Goal: Task Accomplishment & Management: Manage account settings

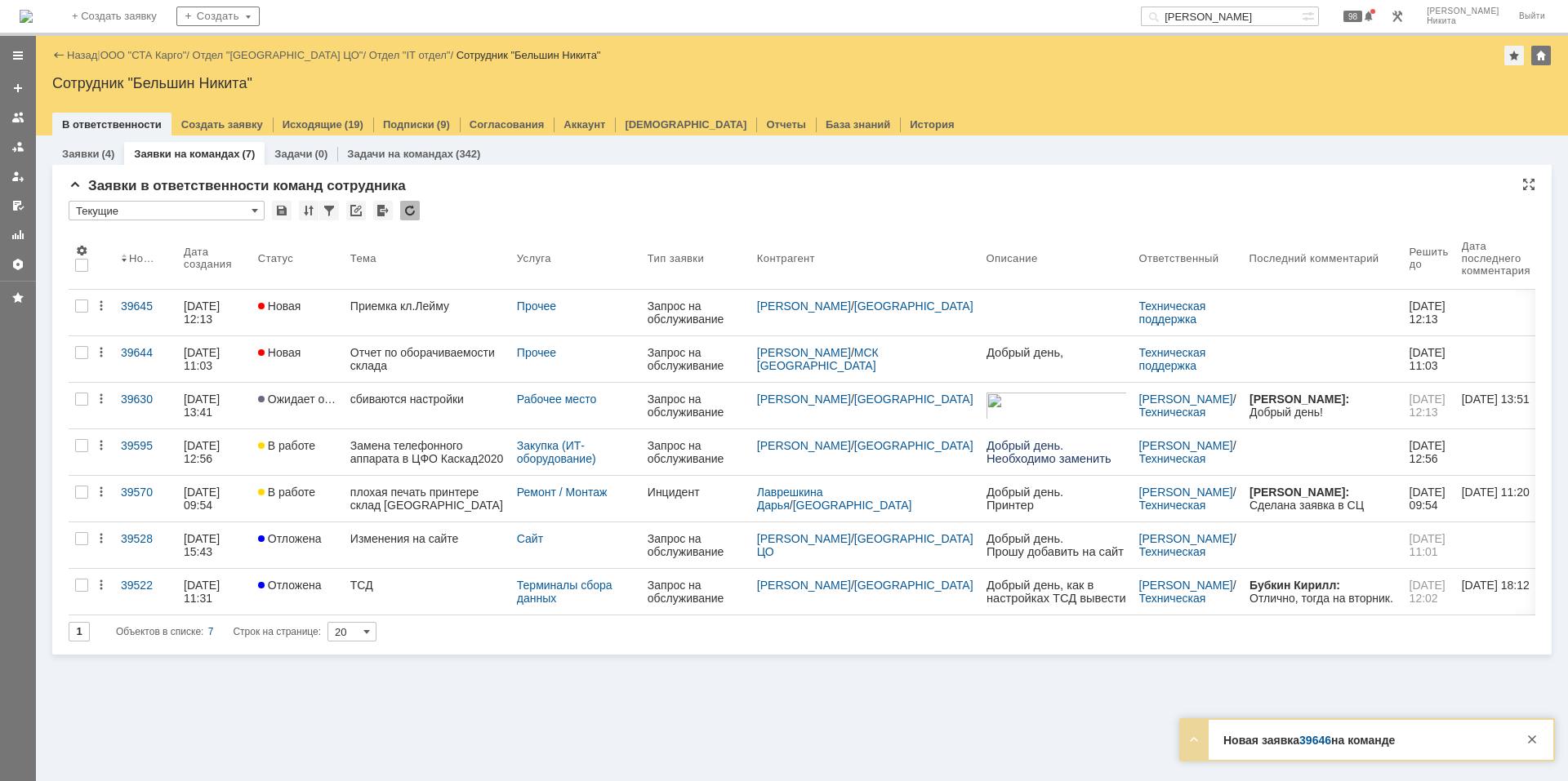
click at [960, 187] on div "Заявки в ответственности команд сотрудника" at bounding box center [802, 187] width 1467 height 17
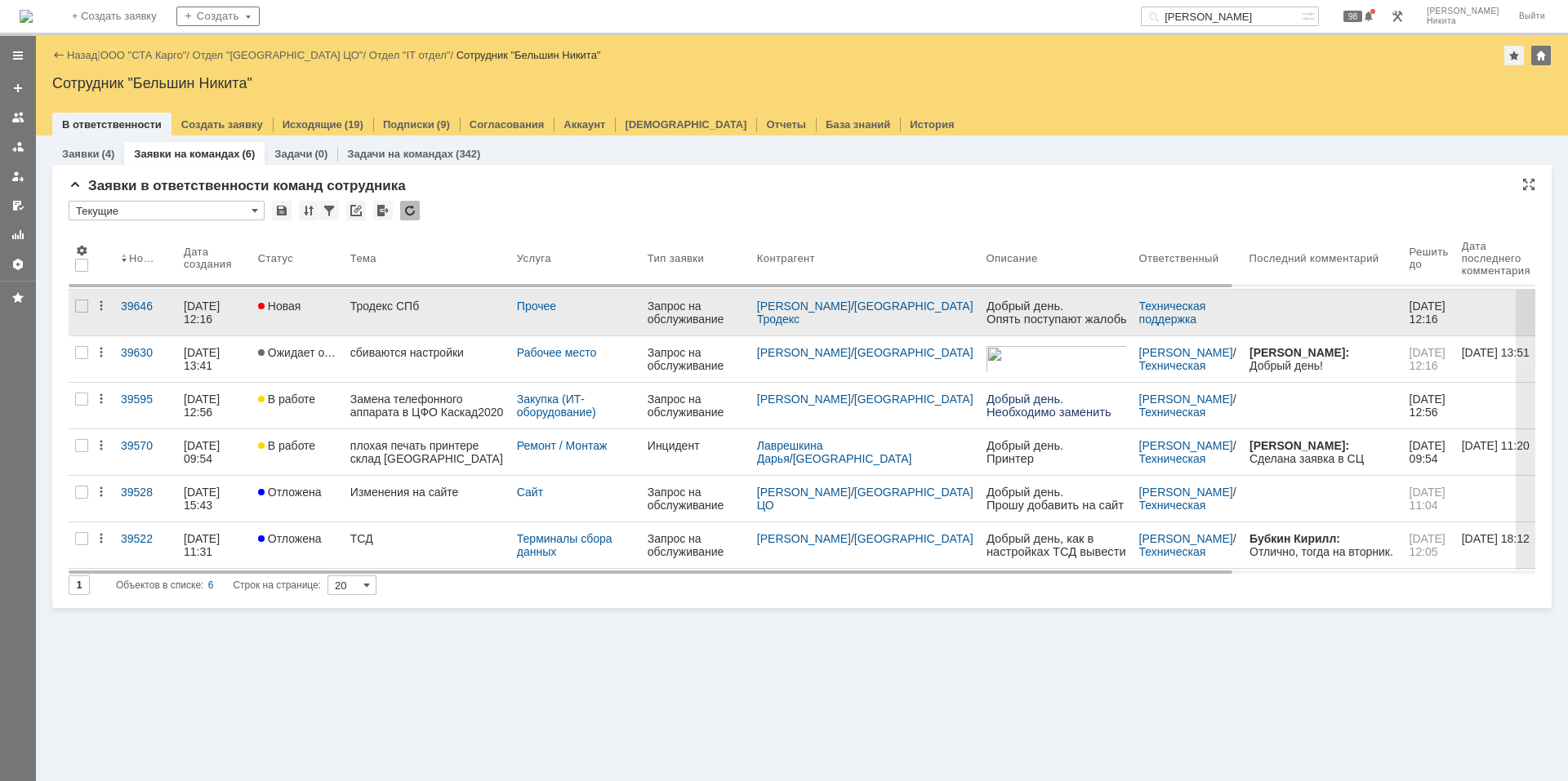
click at [425, 304] on div "Тродекс СПб" at bounding box center [426, 306] width 153 height 13
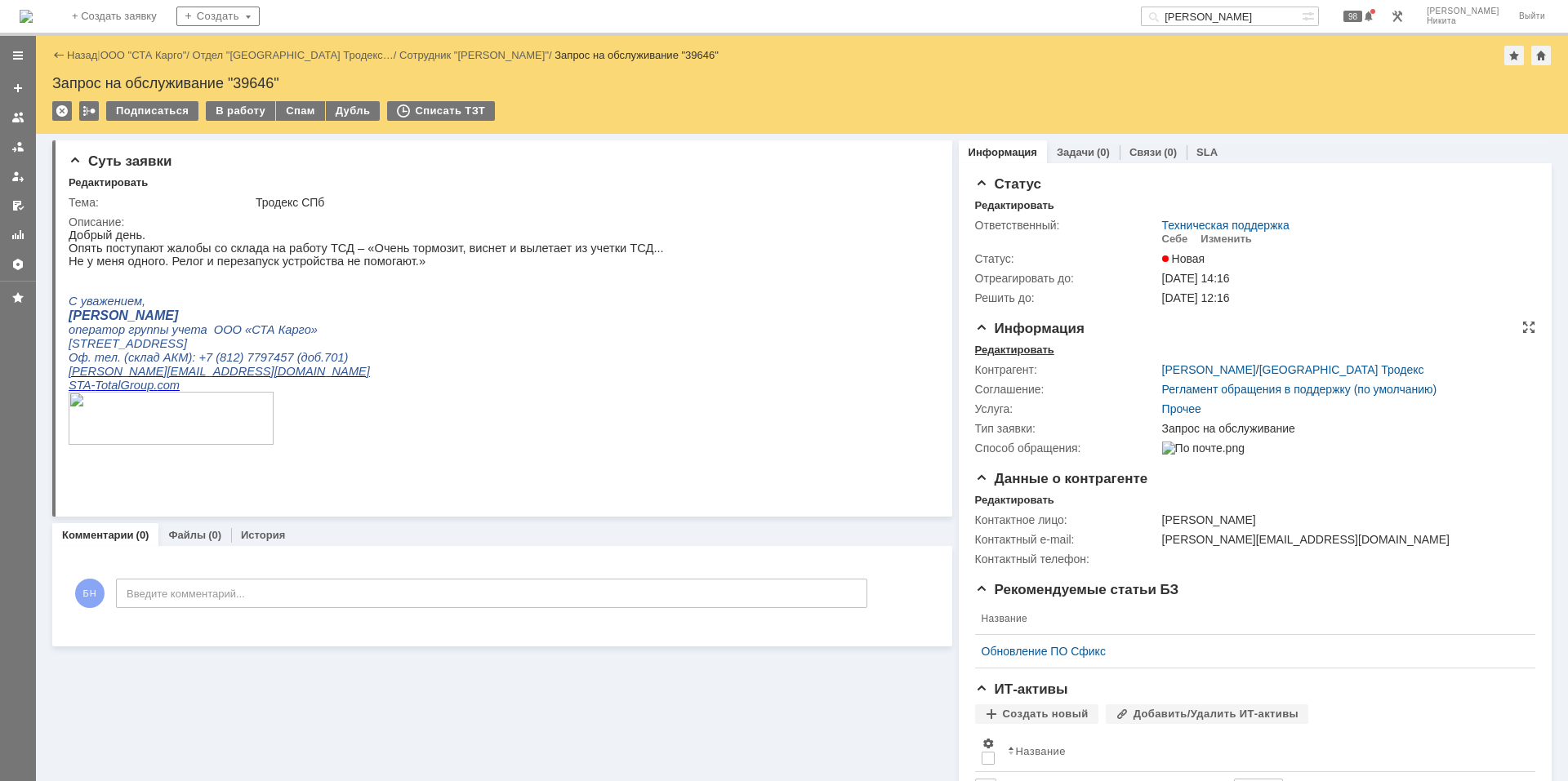
click at [1028, 349] on div "Редактировать" at bounding box center [1015, 350] width 79 height 13
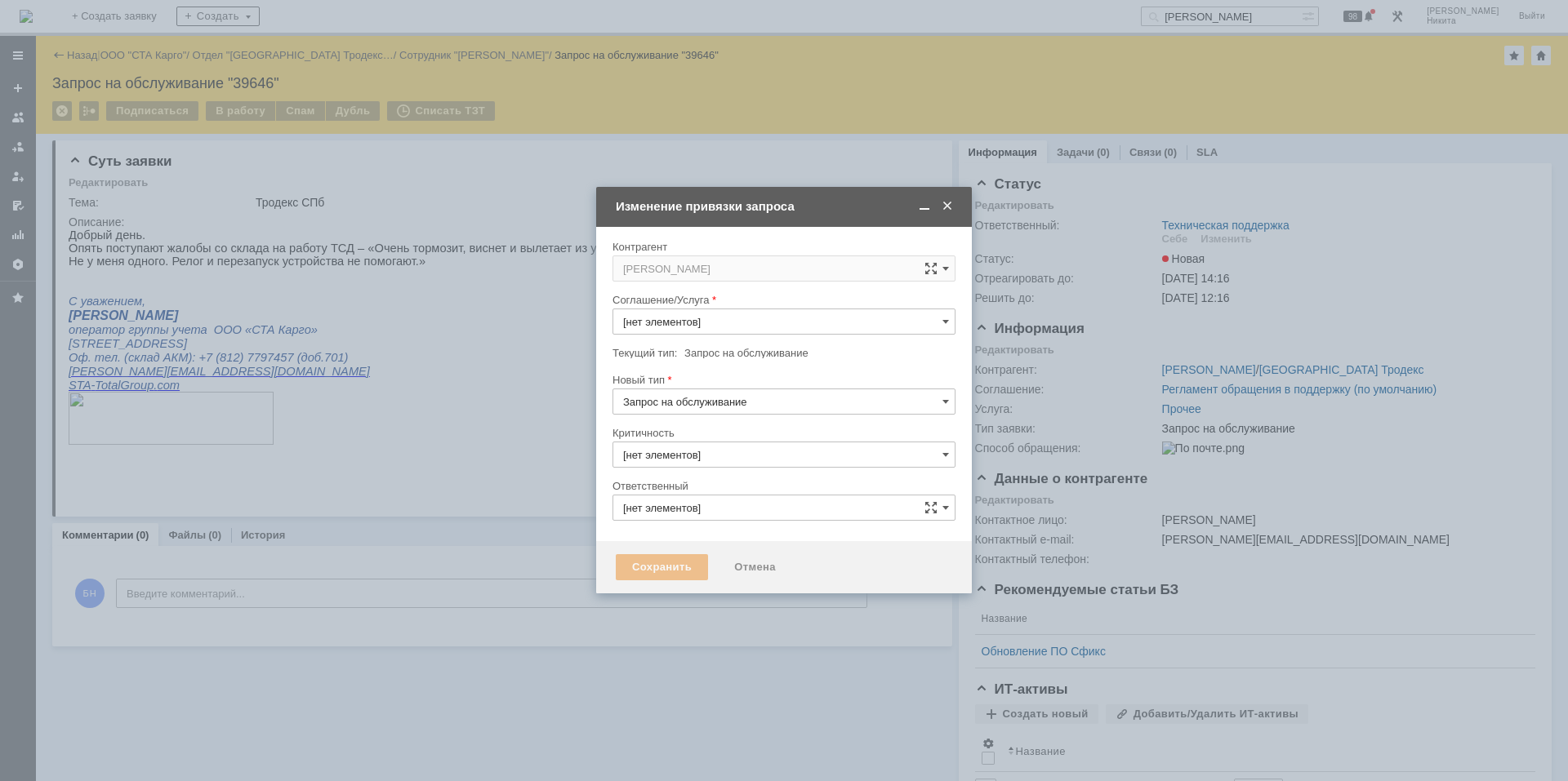
type input "3. Низкая"
type input "Техническая поддержка"
type input "[не указано]"
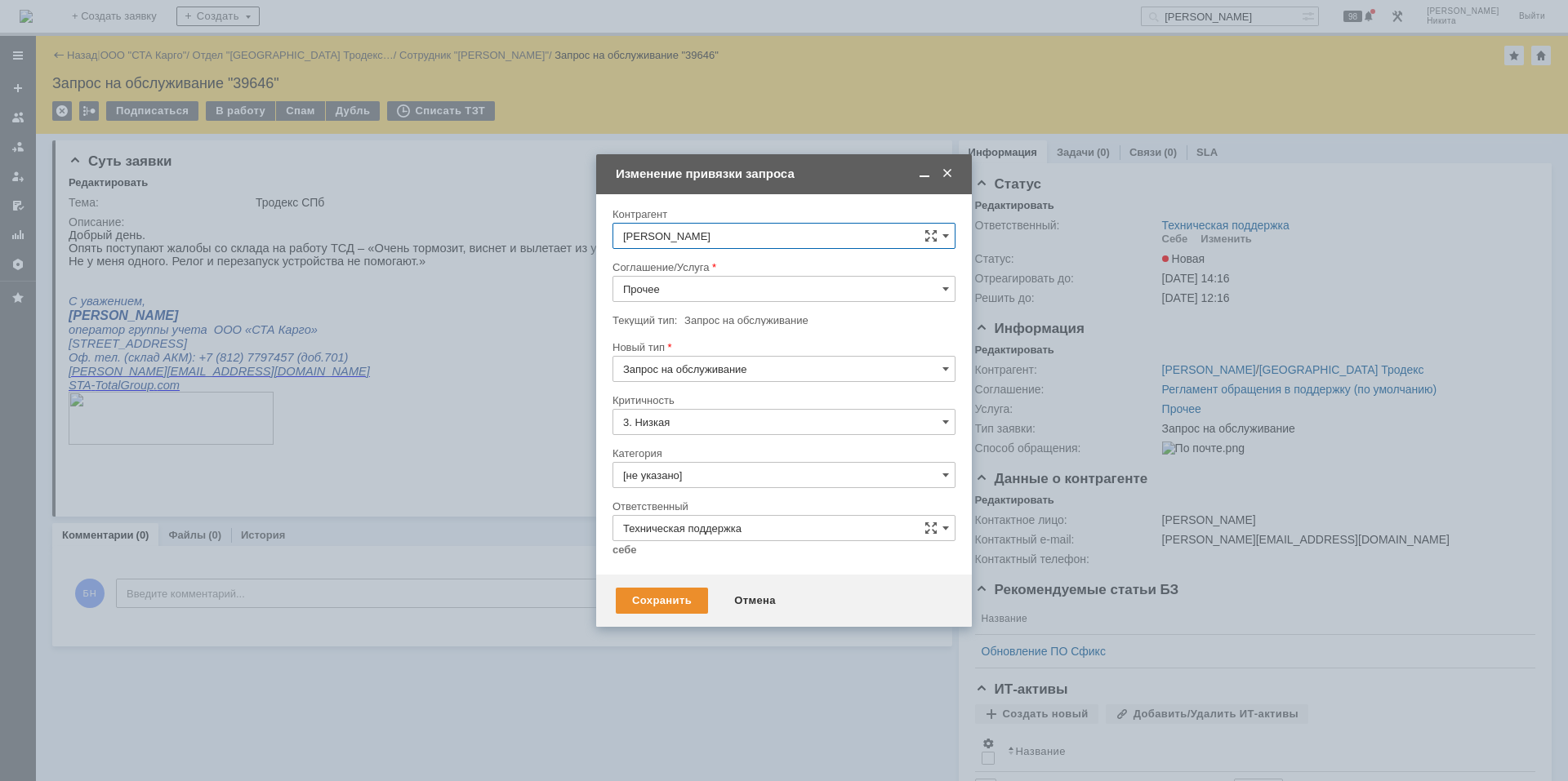
click at [686, 287] on input "Прочее" at bounding box center [783, 289] width 343 height 26
click at [715, 413] on span "Интернет" at bounding box center [784, 411] width 322 height 13
type input "Интернет"
click at [731, 498] on div at bounding box center [783, 493] width 343 height 11
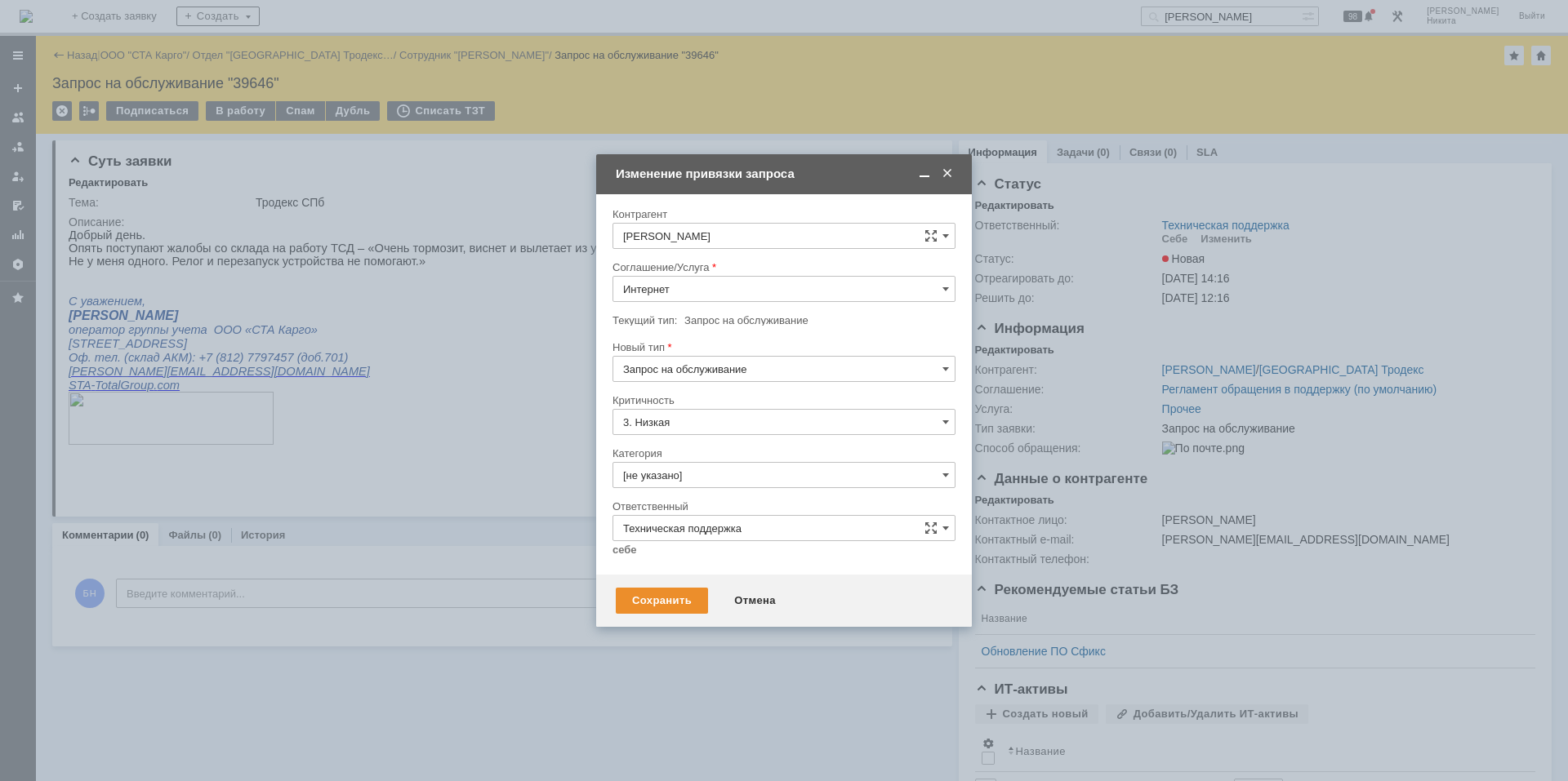
click at [730, 484] on input "[не указано]" at bounding box center [783, 475] width 343 height 26
click at [744, 632] on span "Неисправность WiFi" at bounding box center [784, 639] width 322 height 13
type input "Неисправность WiFi"
click at [671, 538] on input "Техническая поддержка" at bounding box center [783, 528] width 343 height 26
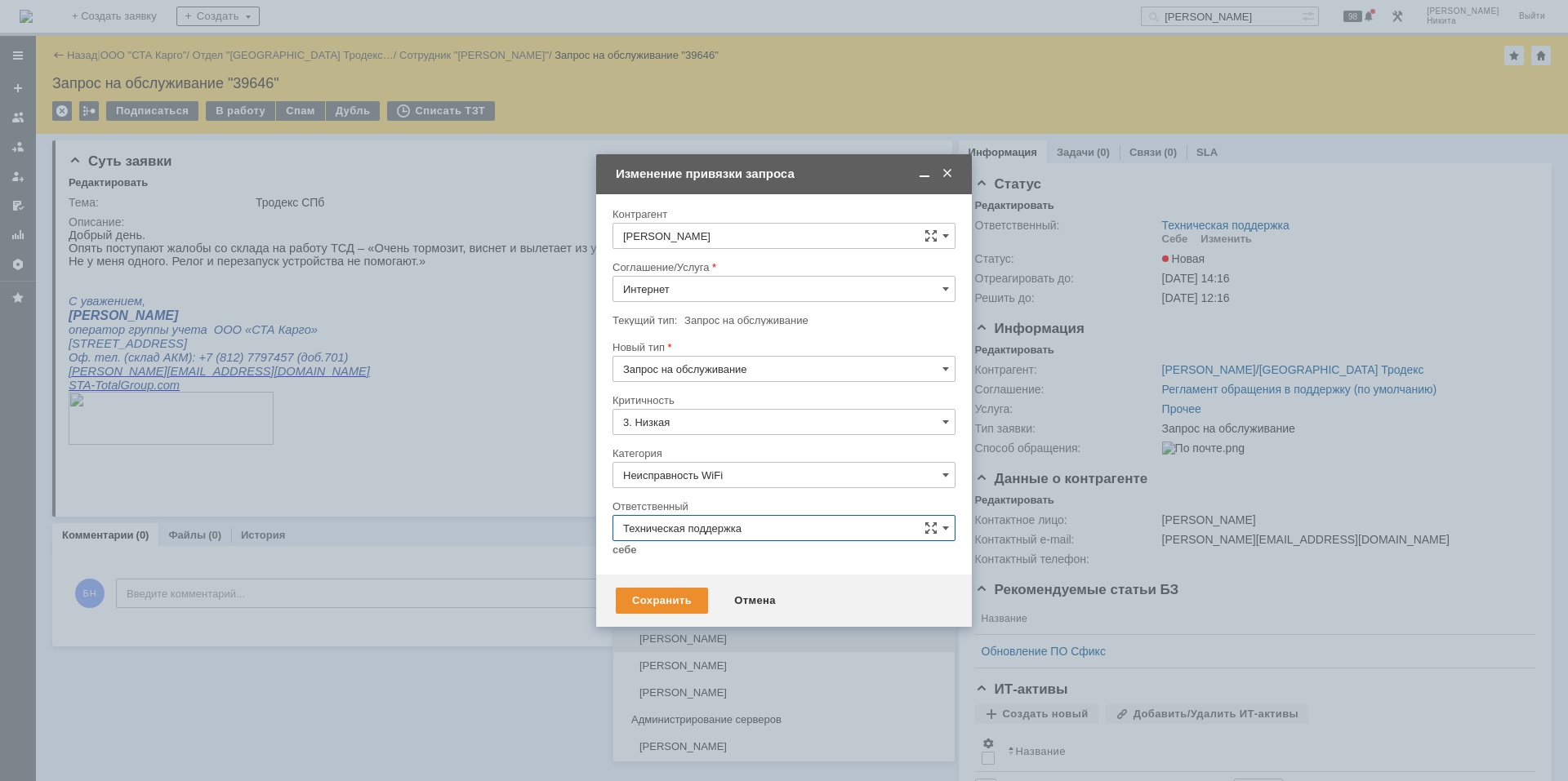
click at [698, 639] on span "Дударев Дмитрий" at bounding box center [784, 640] width 322 height 13
click at [668, 601] on div "Сохранить" at bounding box center [662, 601] width 92 height 26
type input "Дударев Дмитрий"
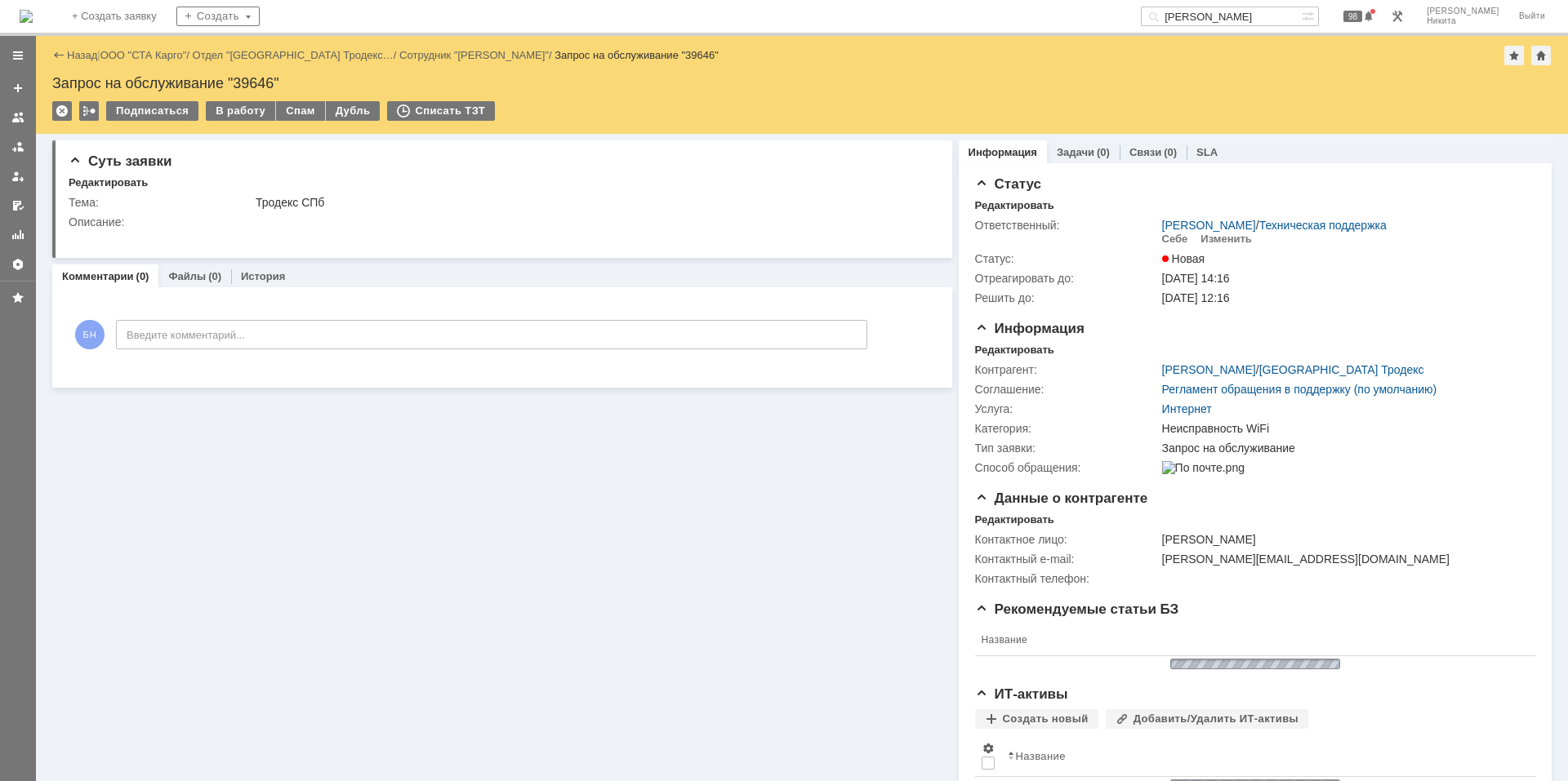
scroll to position [0, 0]
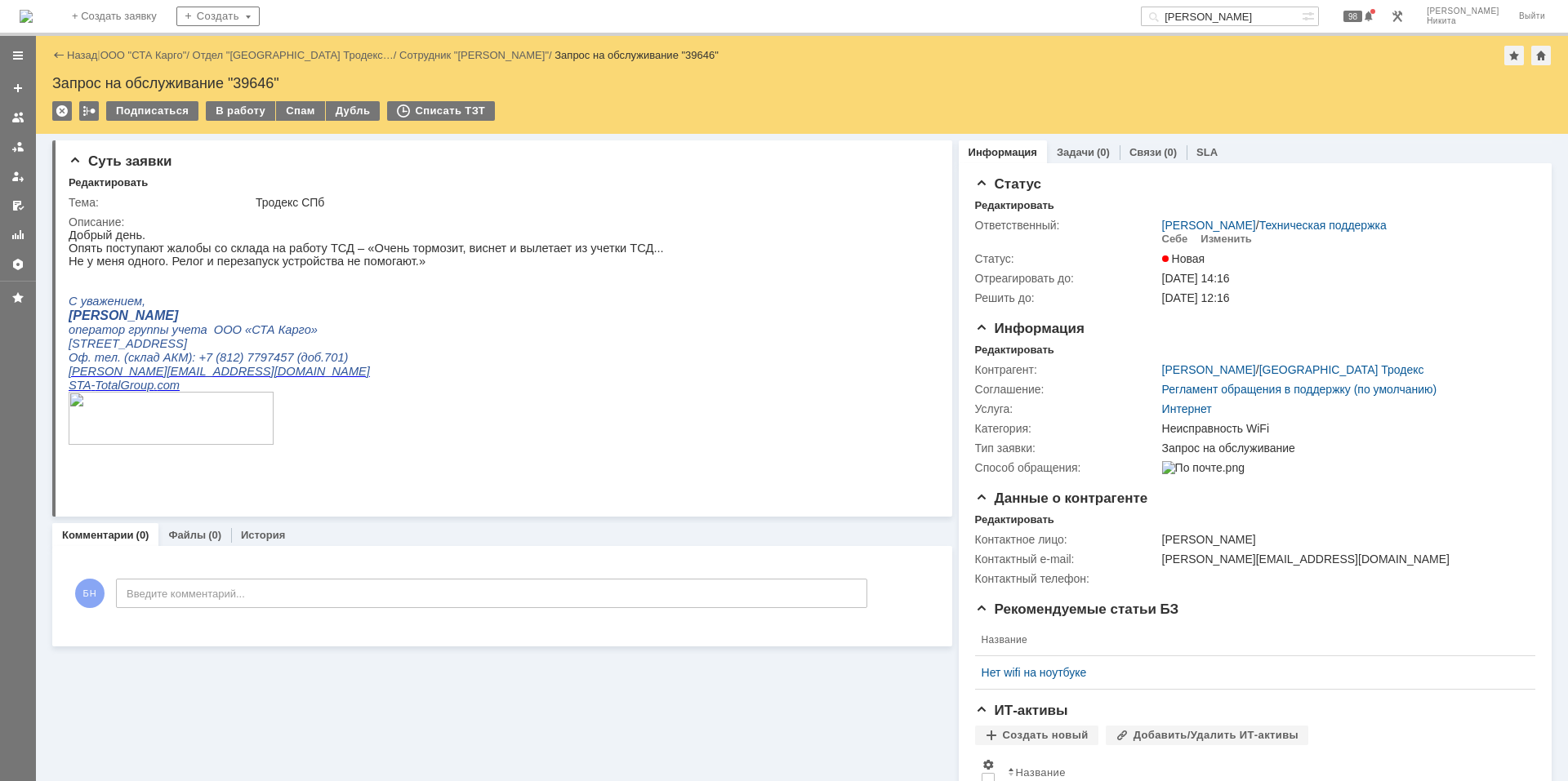
click at [33, 18] on img at bounding box center [26, 17] width 13 height 13
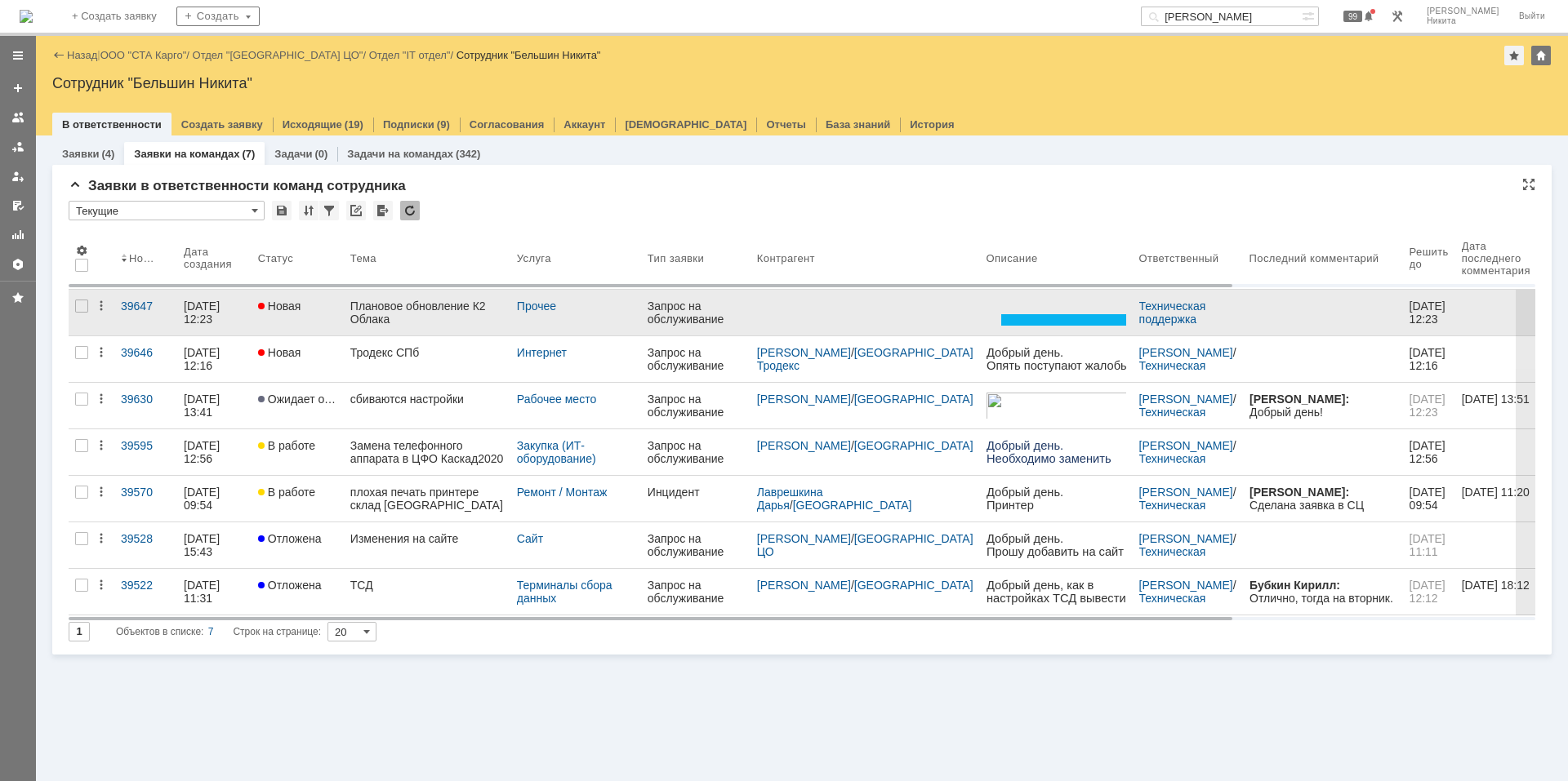
click at [415, 308] on div "Плановое обновление К2 Облака" at bounding box center [426, 312] width 153 height 26
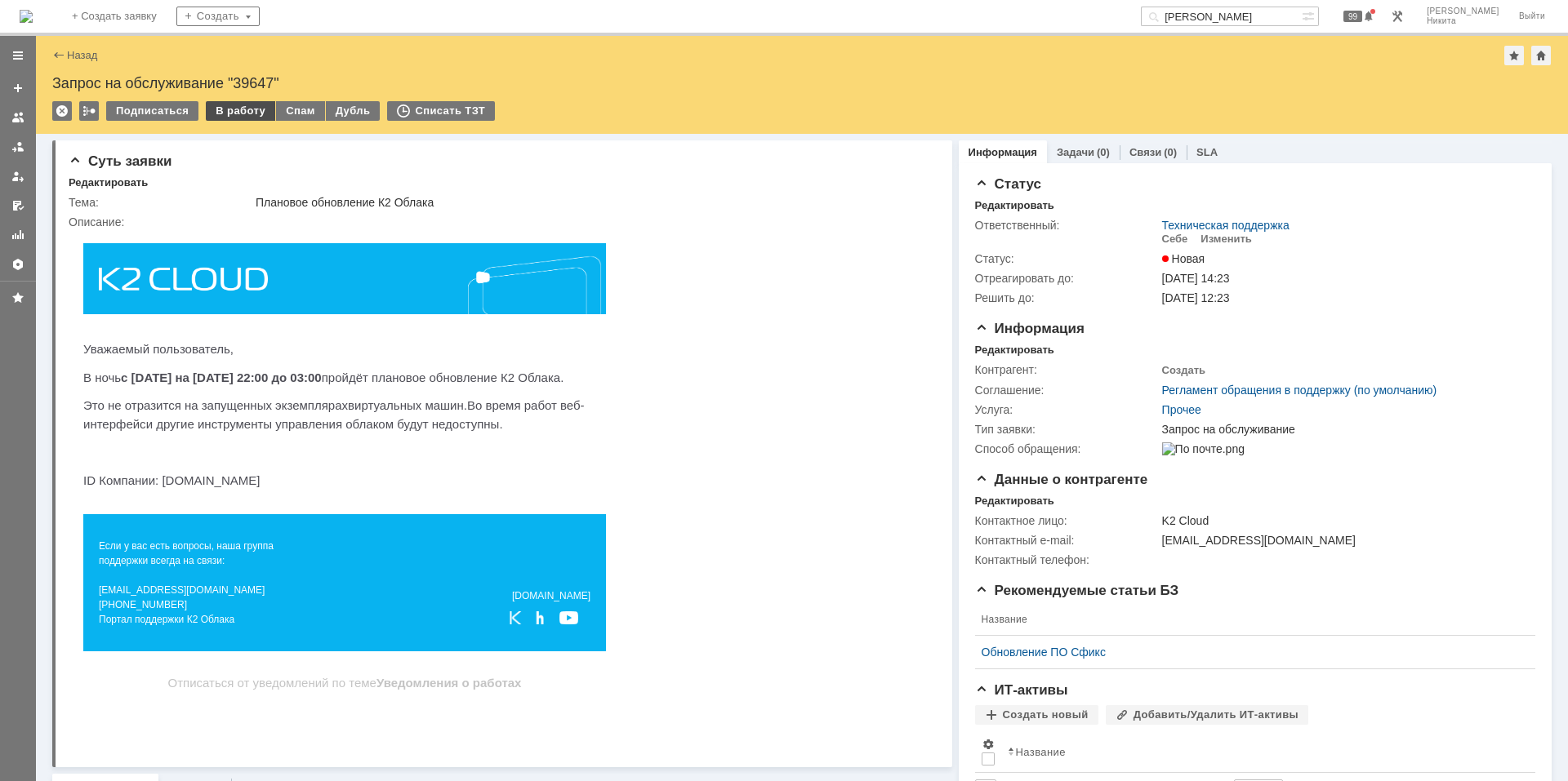
click at [267, 118] on div "В работу" at bounding box center [241, 110] width 70 height 19
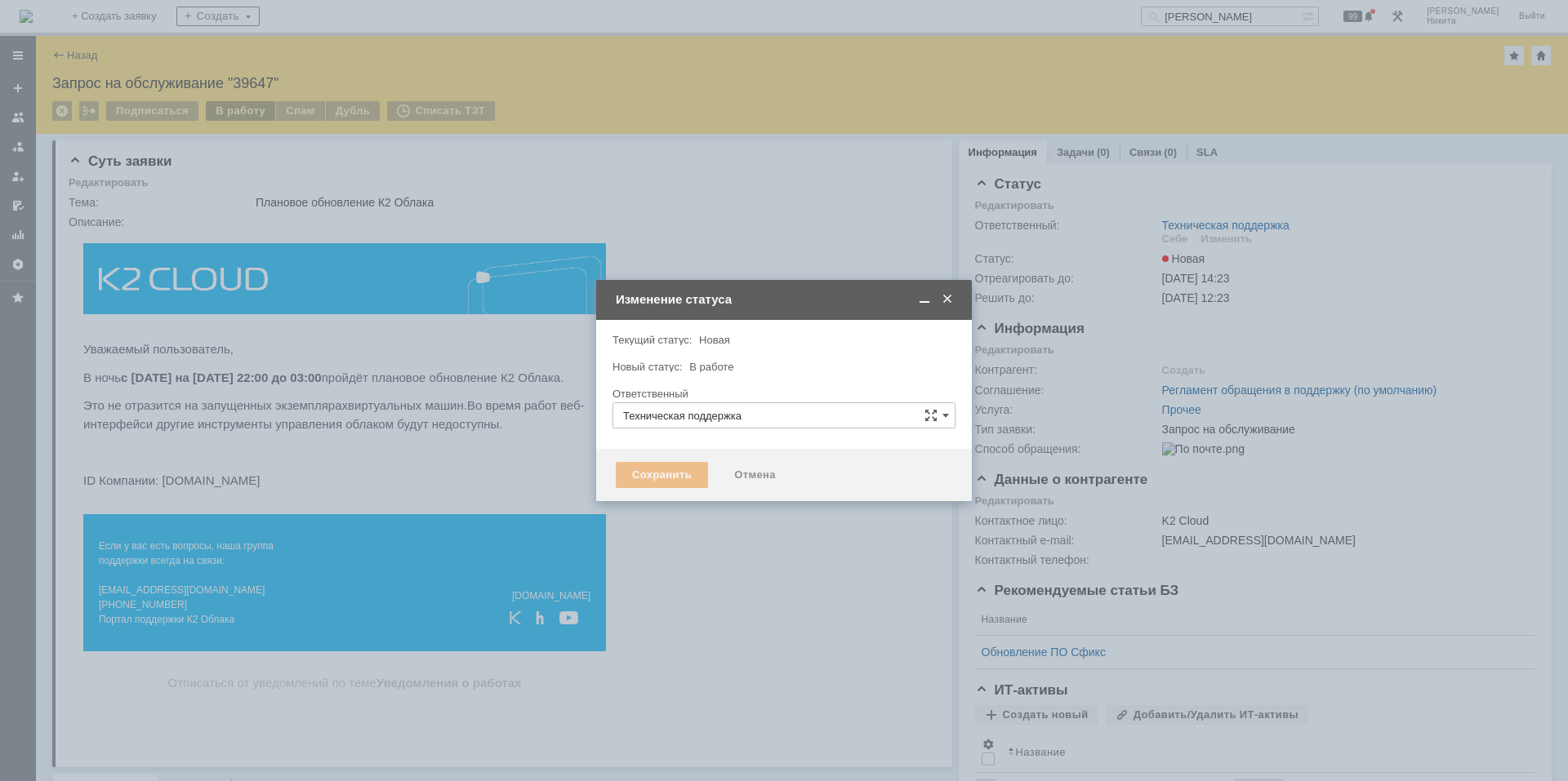
type input "[PERSON_NAME]"
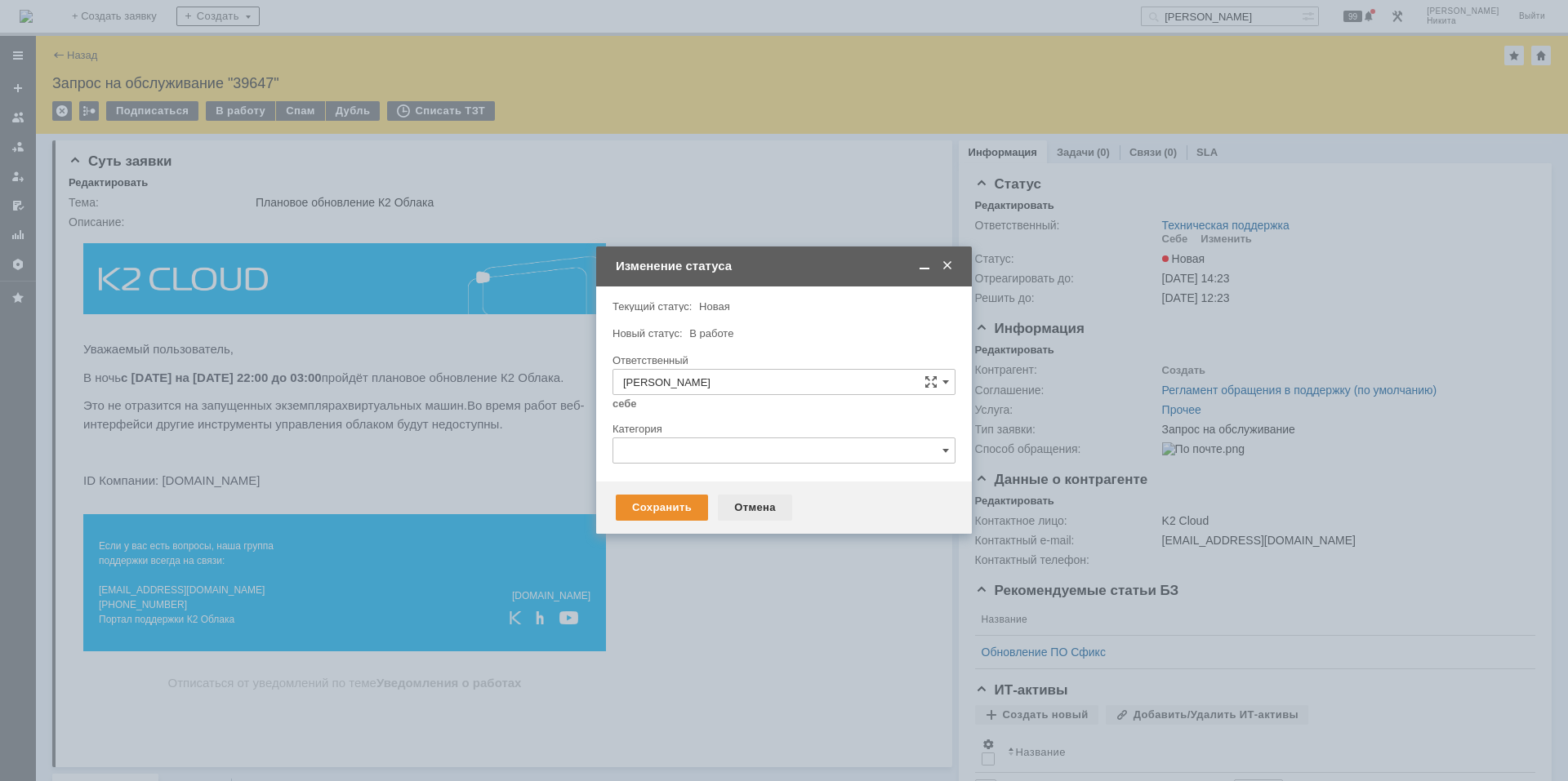
click at [753, 504] on div "Отмена" at bounding box center [755, 507] width 74 height 26
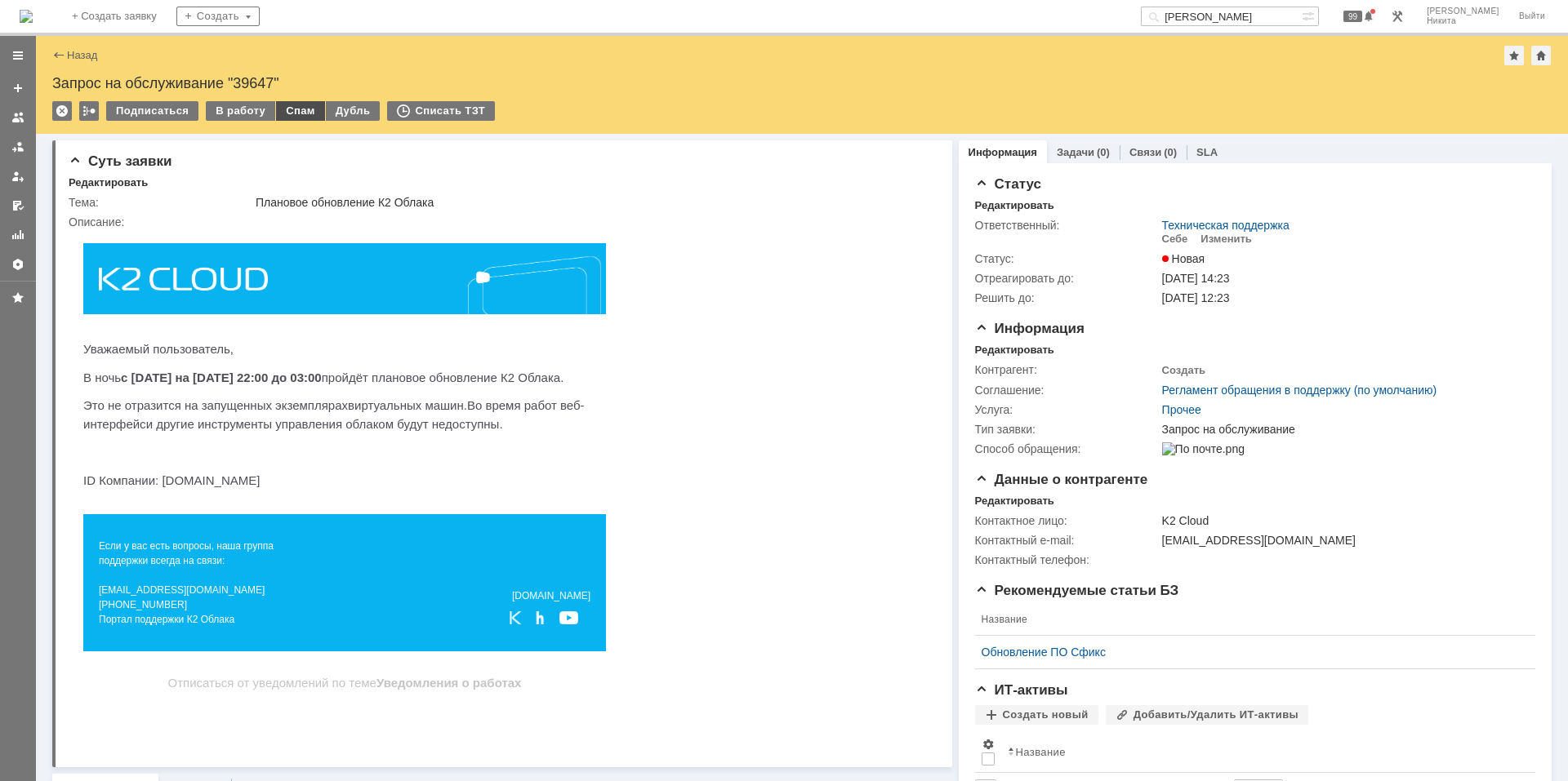
click at [290, 112] on div "Спам" at bounding box center [300, 110] width 49 height 19
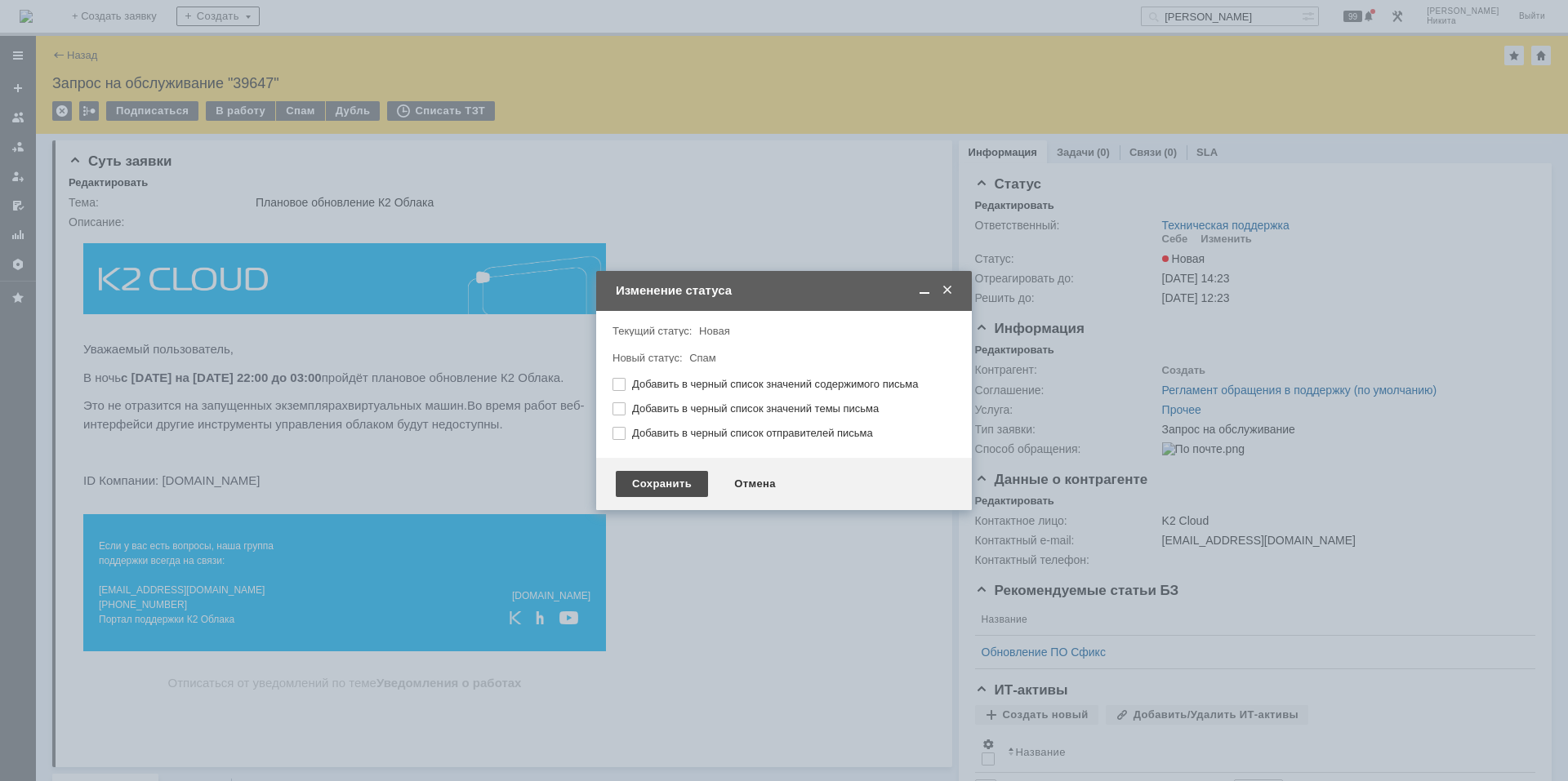
click at [664, 480] on div "Сохранить" at bounding box center [662, 484] width 92 height 26
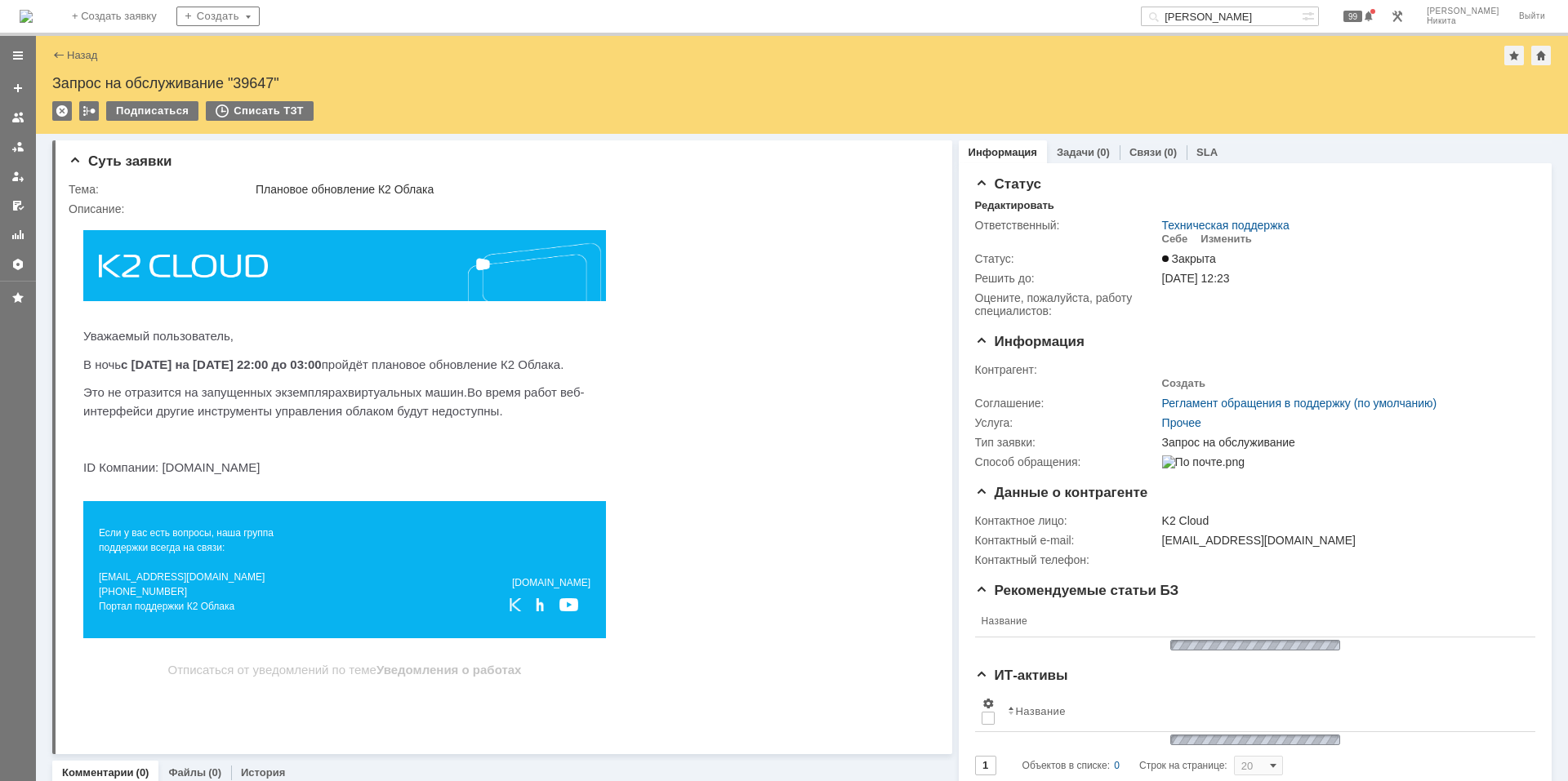
click at [282, 411] on font "Это не отразится на запущенных экземплярах виртуальных машин . Во время работ в…" at bounding box center [335, 402] width 502 height 33
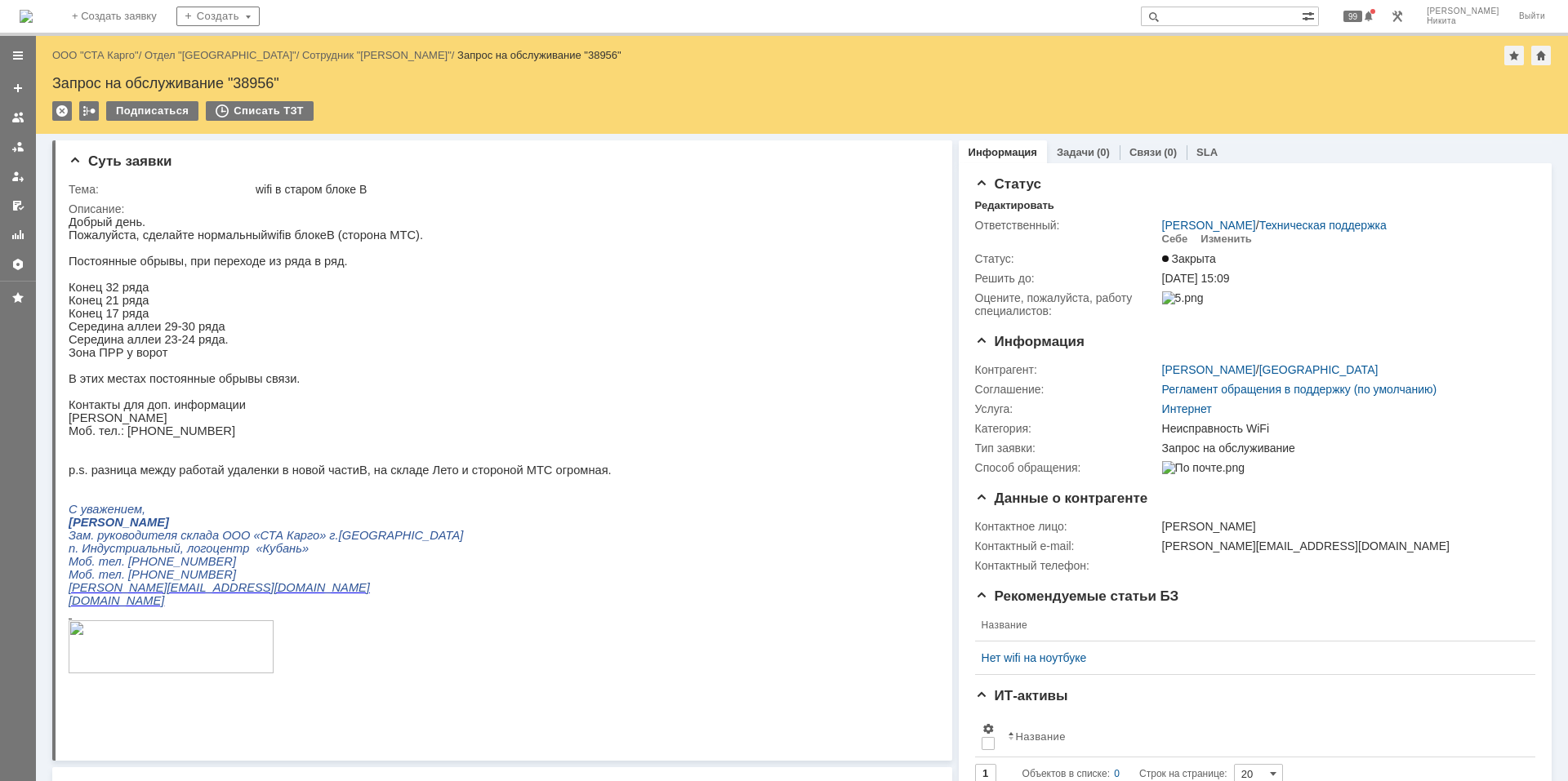
click at [33, 16] on img at bounding box center [26, 17] width 13 height 13
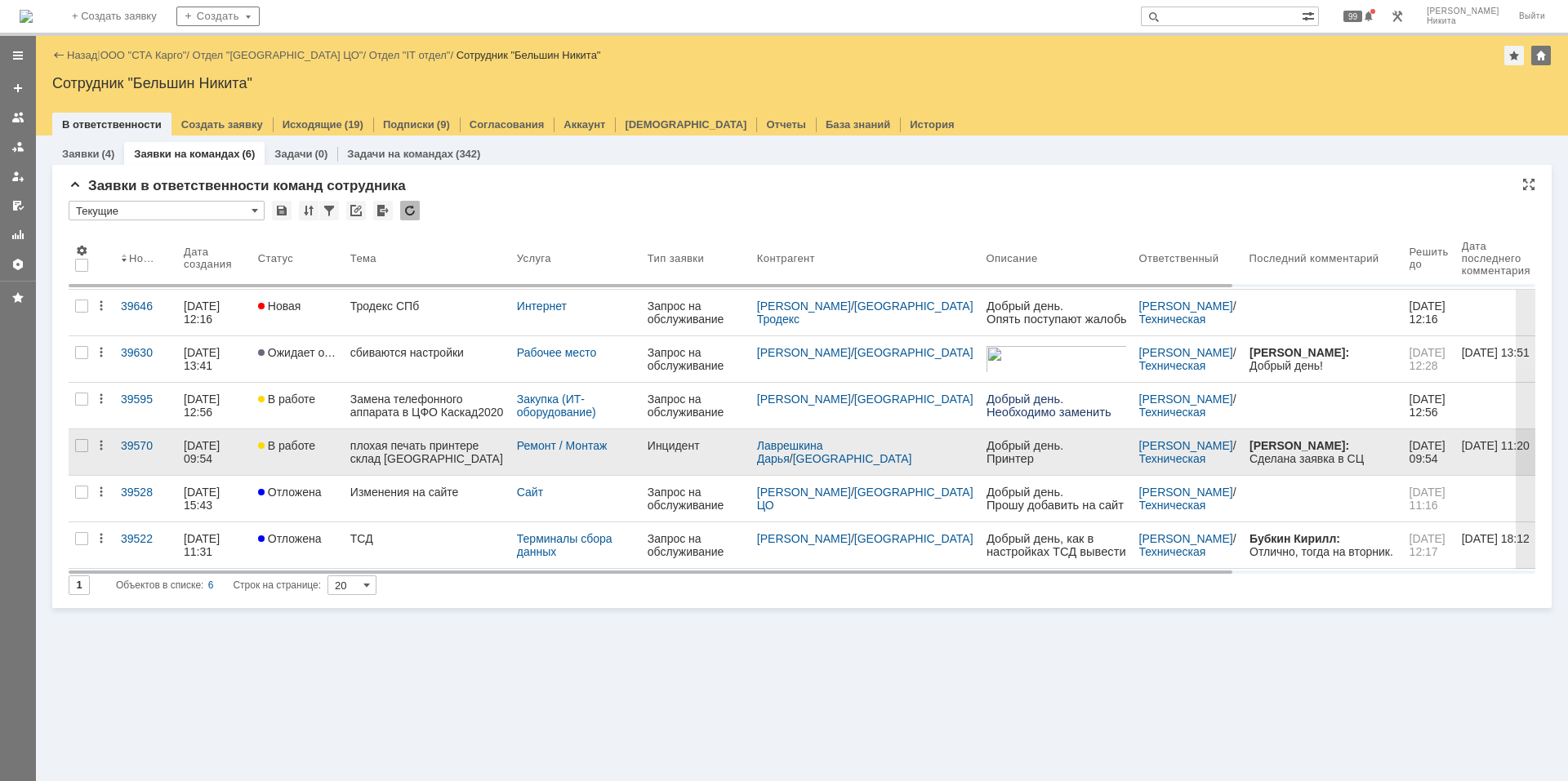
click at [393, 454] on div "плохая печать принтере склад Краснодар" at bounding box center [426, 452] width 153 height 26
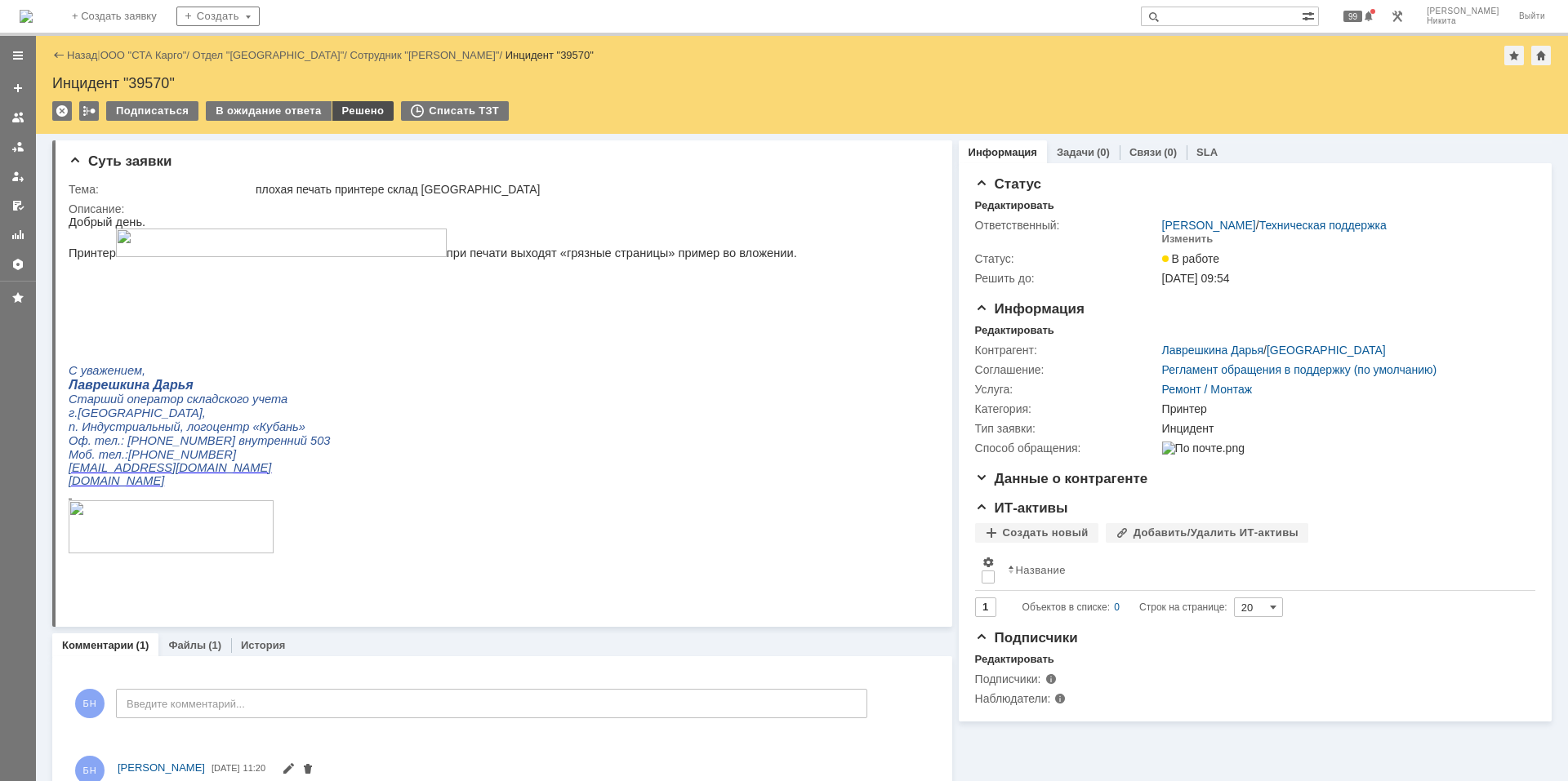
click at [358, 111] on div "Решено" at bounding box center [364, 110] width 62 height 19
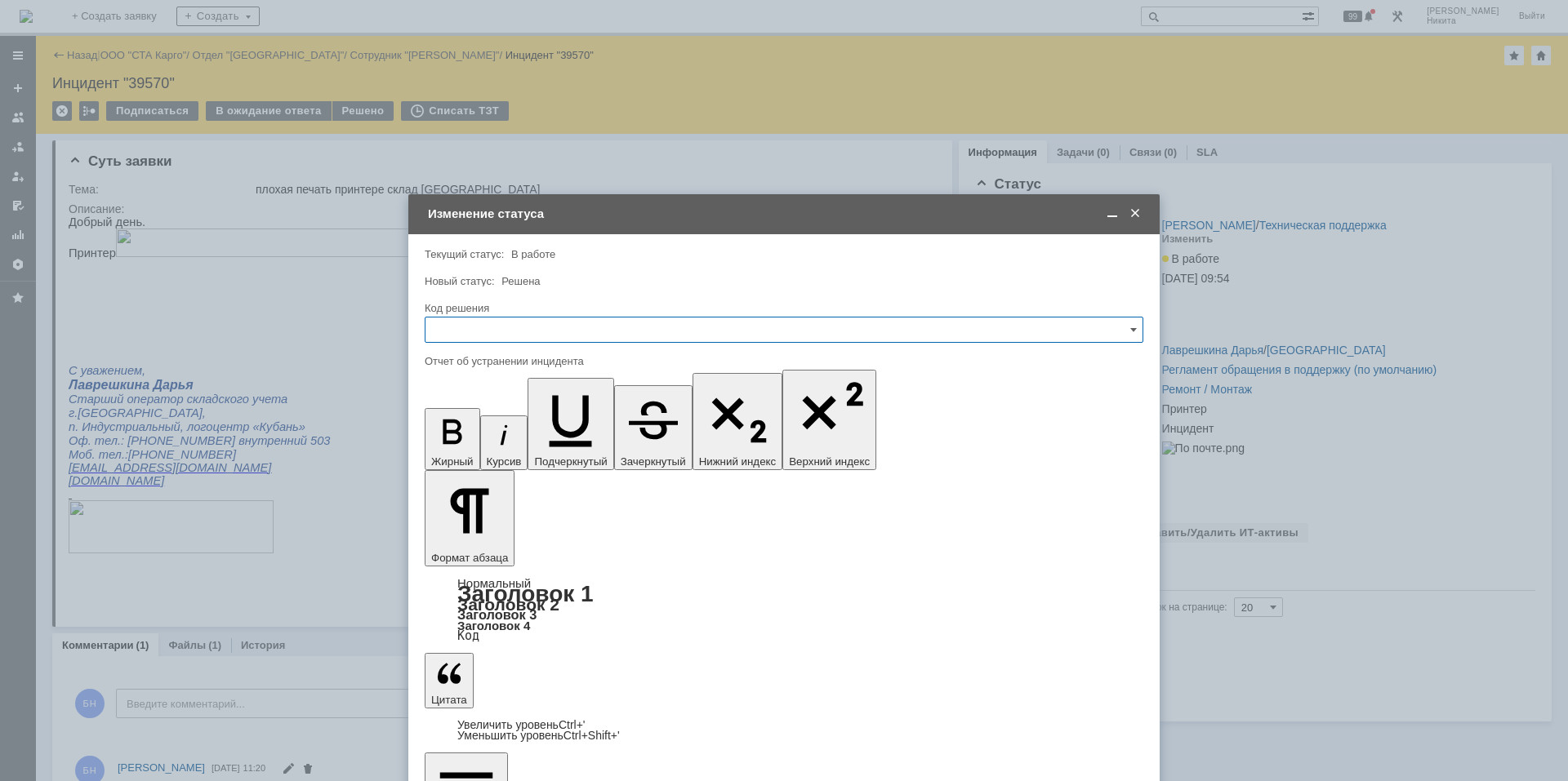
click at [506, 349] on div at bounding box center [784, 348] width 719 height 11
click at [496, 333] on input "text" at bounding box center [784, 330] width 719 height 26
click at [502, 472] on span "Решено" at bounding box center [784, 549] width 698 height 13
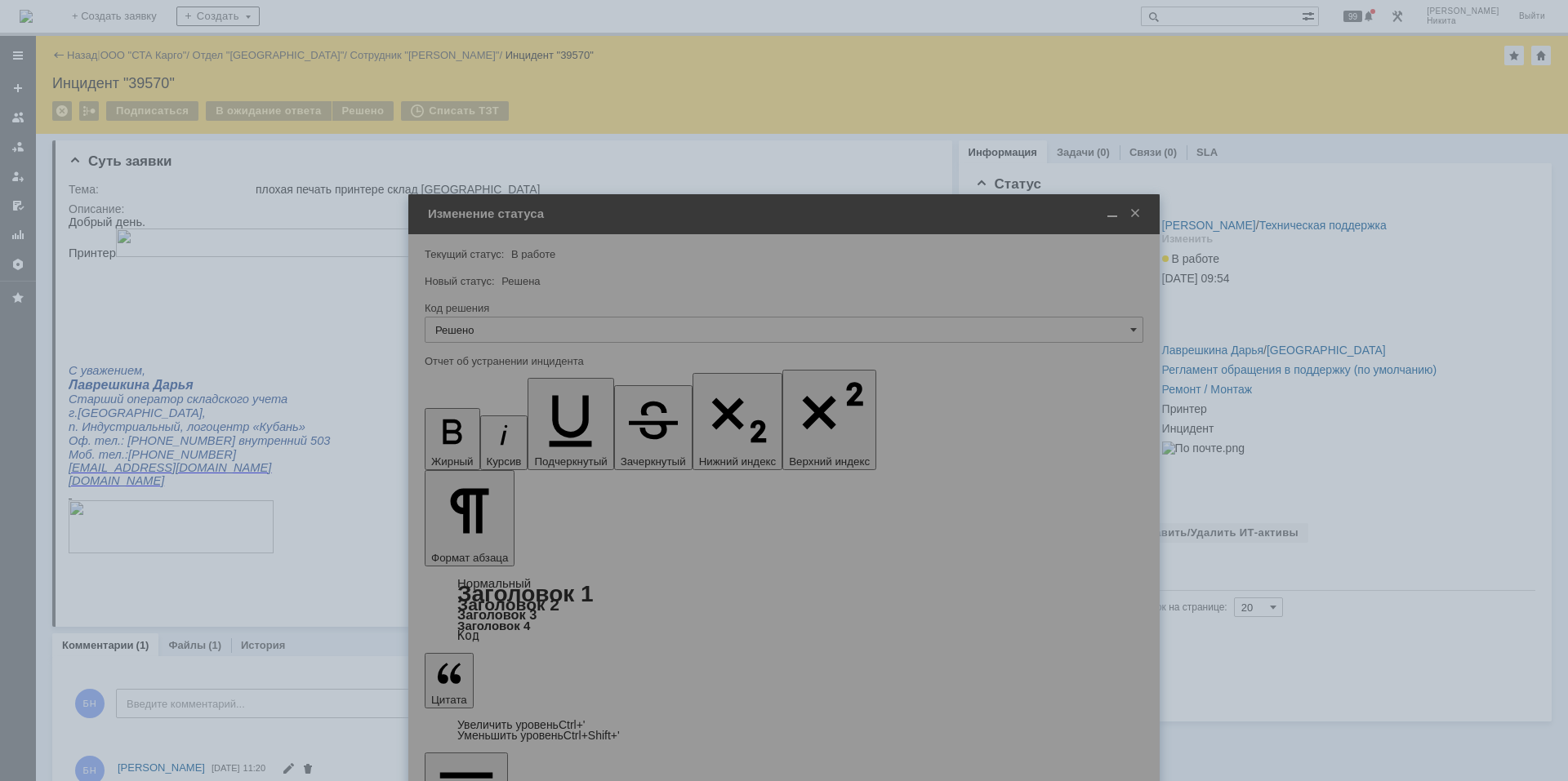
type input "Решено"
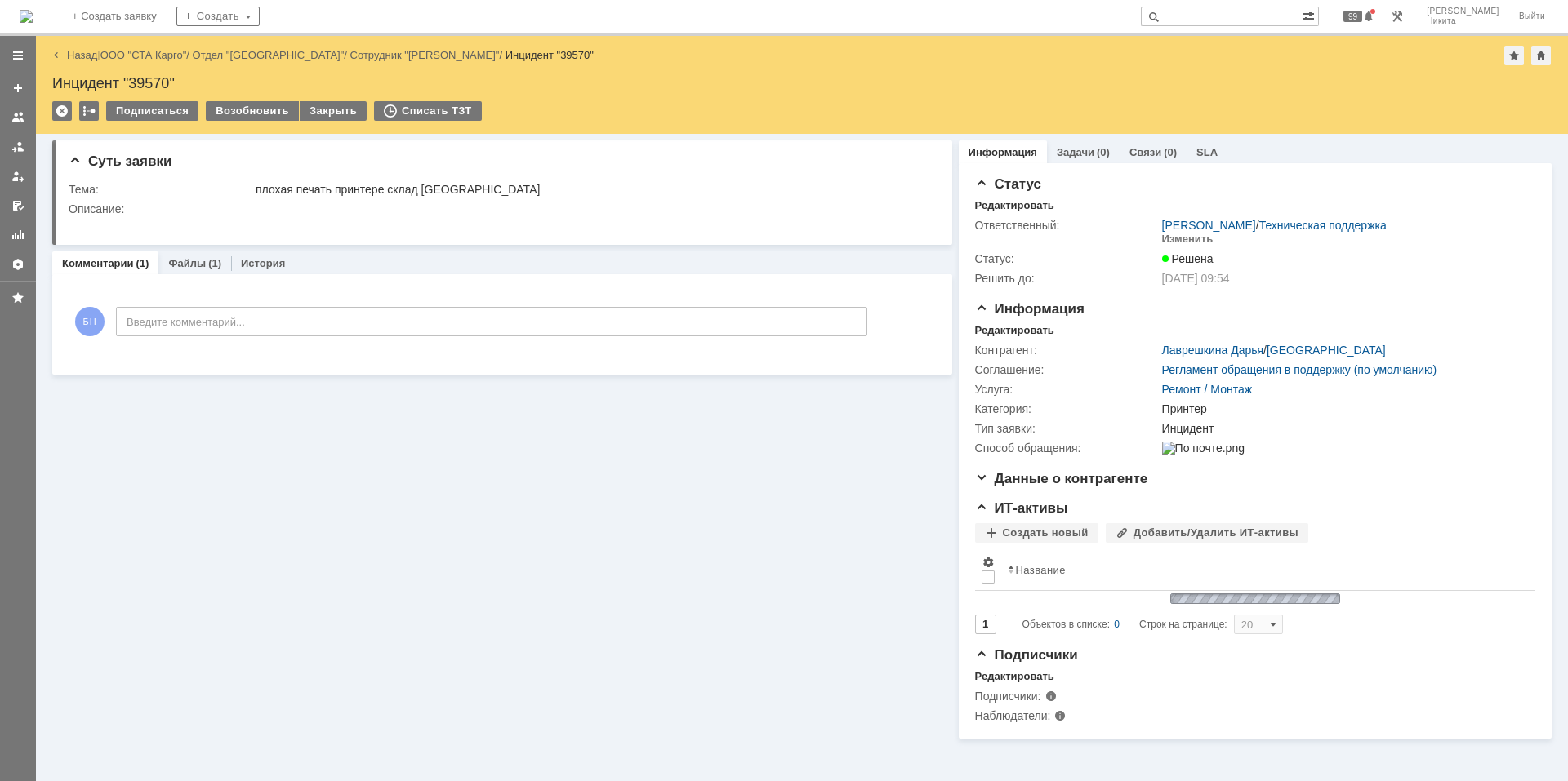
click at [33, 21] on img at bounding box center [26, 17] width 13 height 13
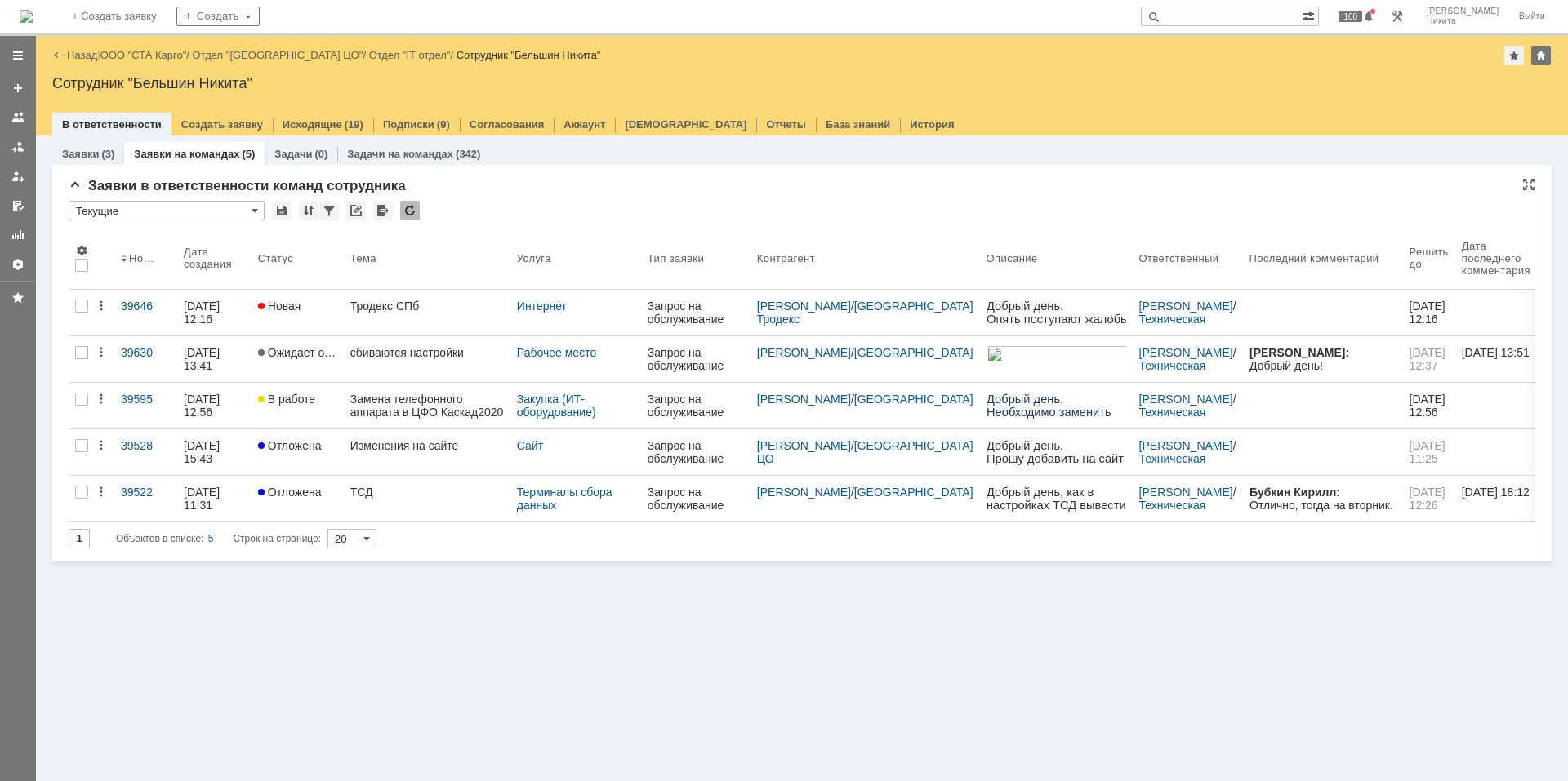
click at [414, 211] on div at bounding box center [409, 210] width 19 height 19
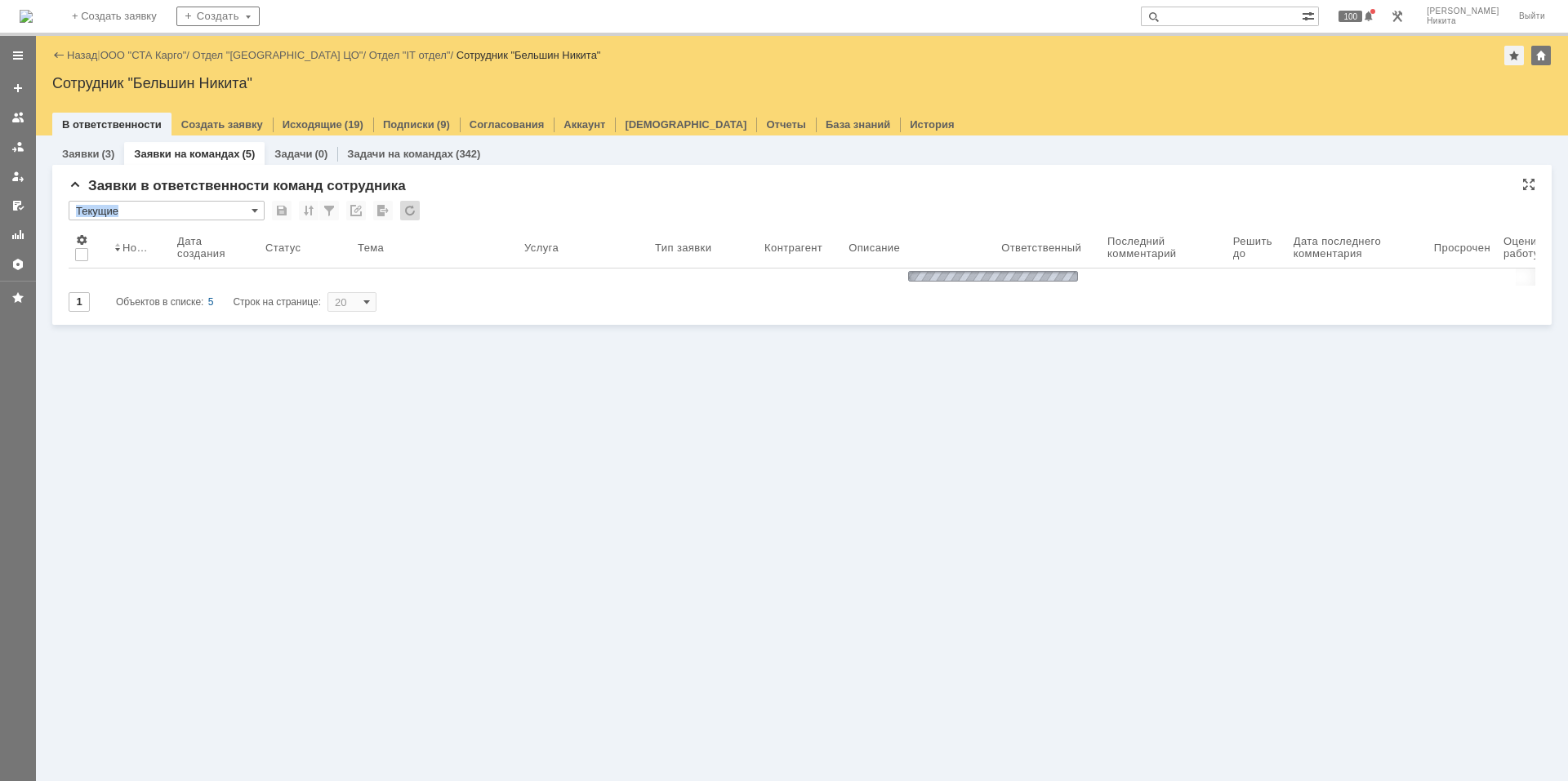
click at [414, 211] on div at bounding box center [409, 210] width 19 height 19
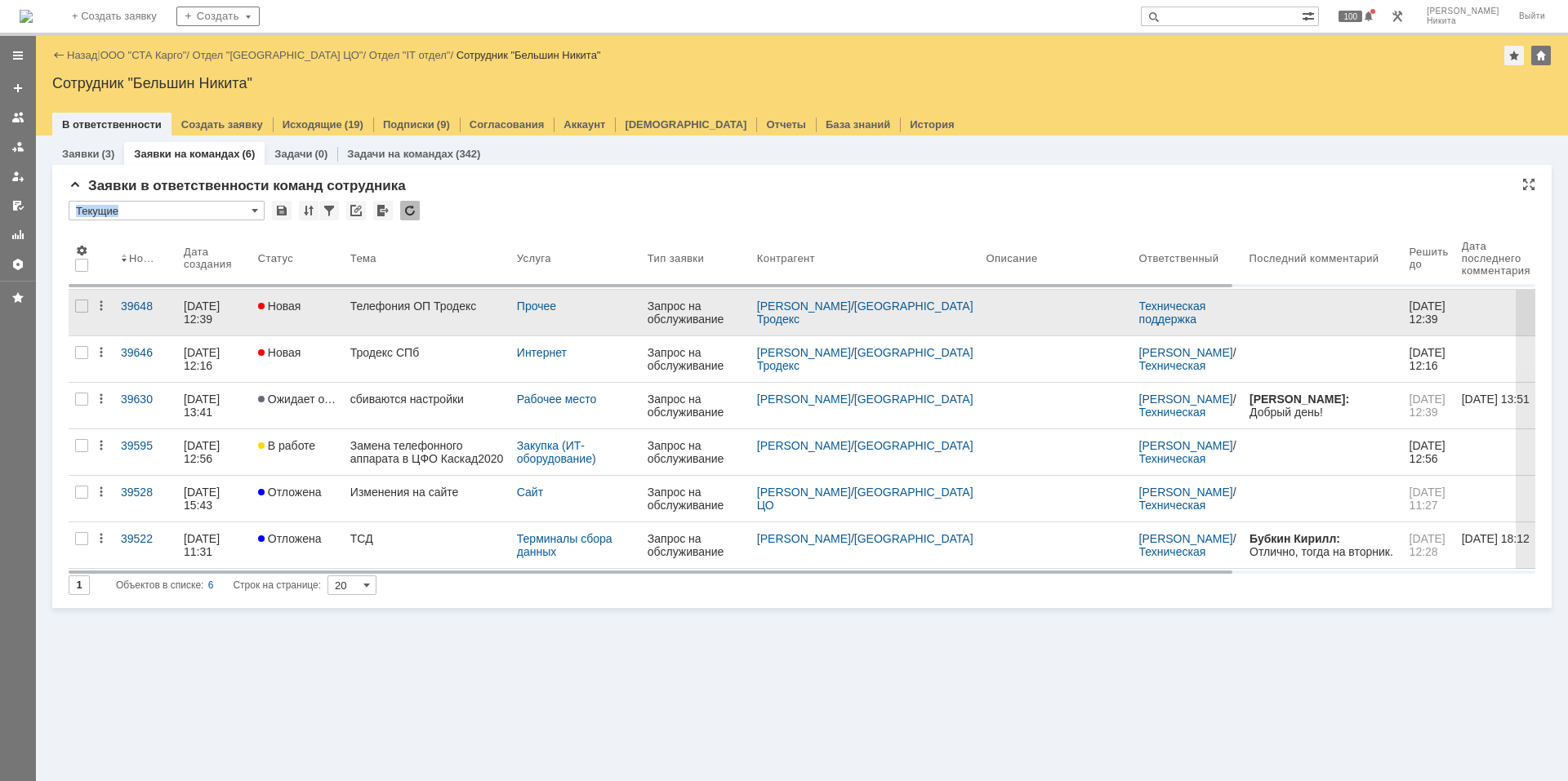
click at [400, 300] on div "Телефония ОП Тродекс" at bounding box center [426, 306] width 153 height 13
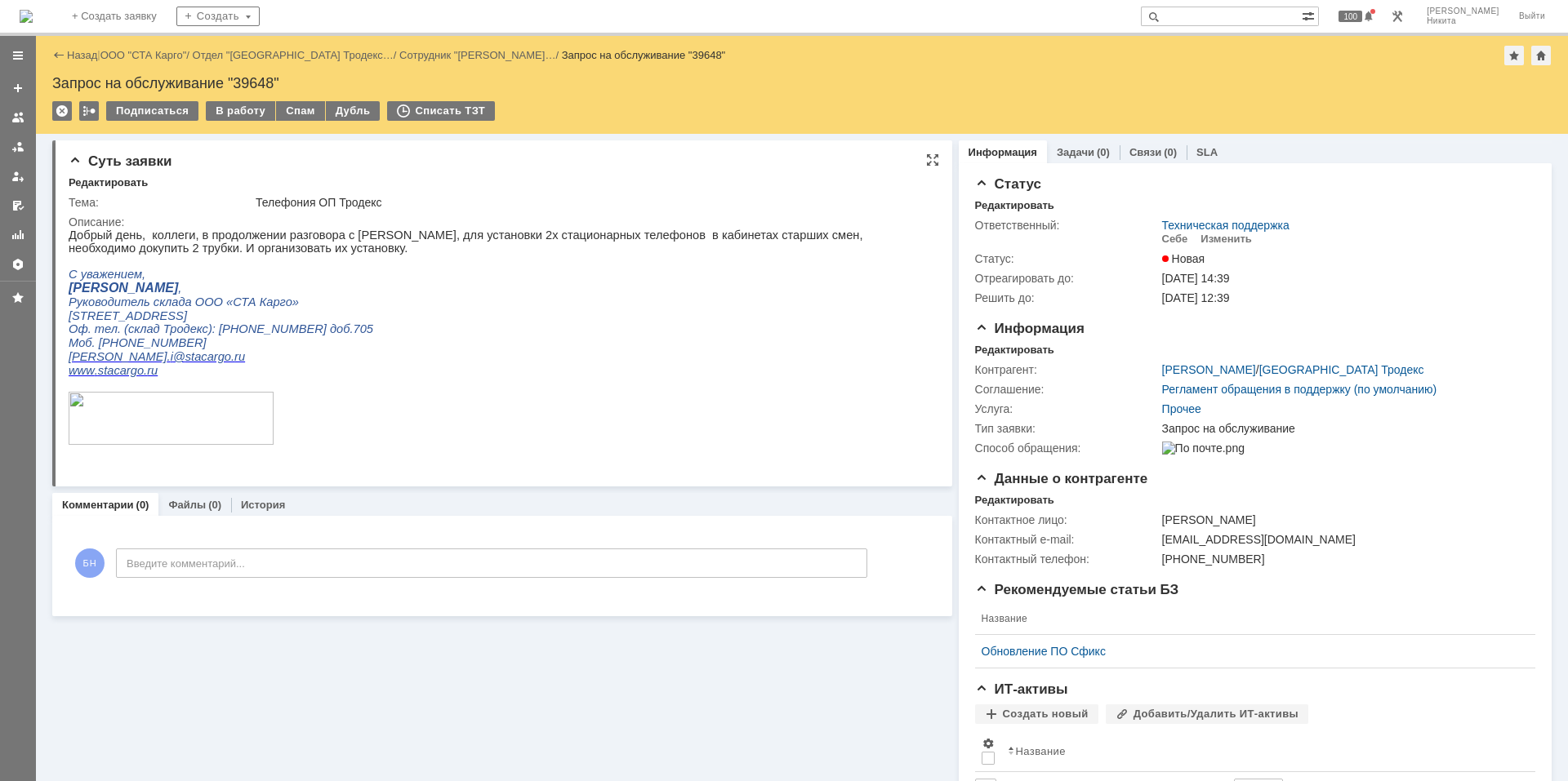
click at [299, 230] on p "Добрый день, коллеги, в продолжении разговора с [PERSON_NAME], для установки 2х…" at bounding box center [495, 242] width 854 height 26
click at [844, 348] on div "Редактировать" at bounding box center [1015, 350] width 79 height 13
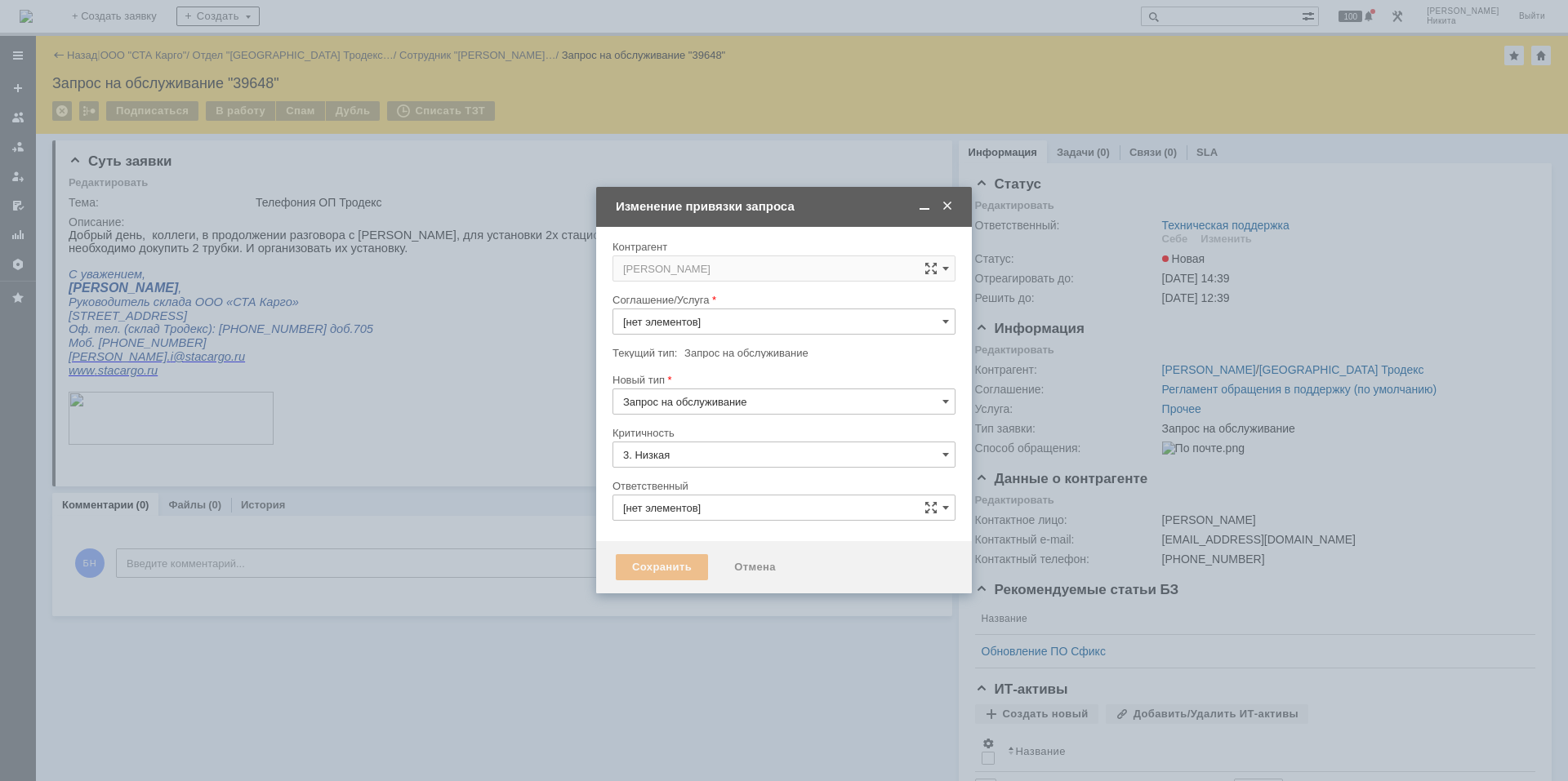
type input "Техническая поддержка"
type input "[не указано]"
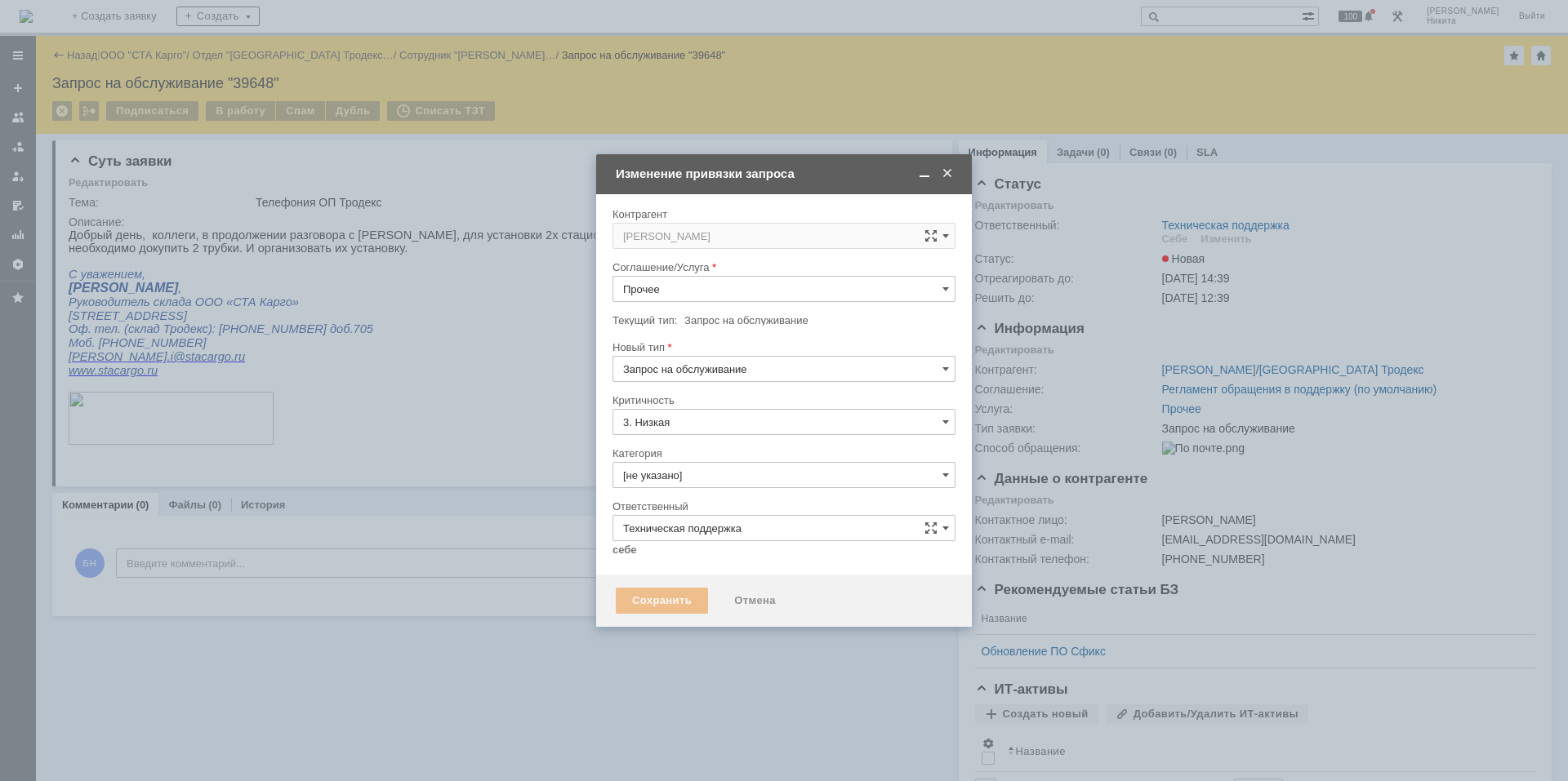
click at [758, 295] on input "Прочее" at bounding box center [783, 289] width 343 height 26
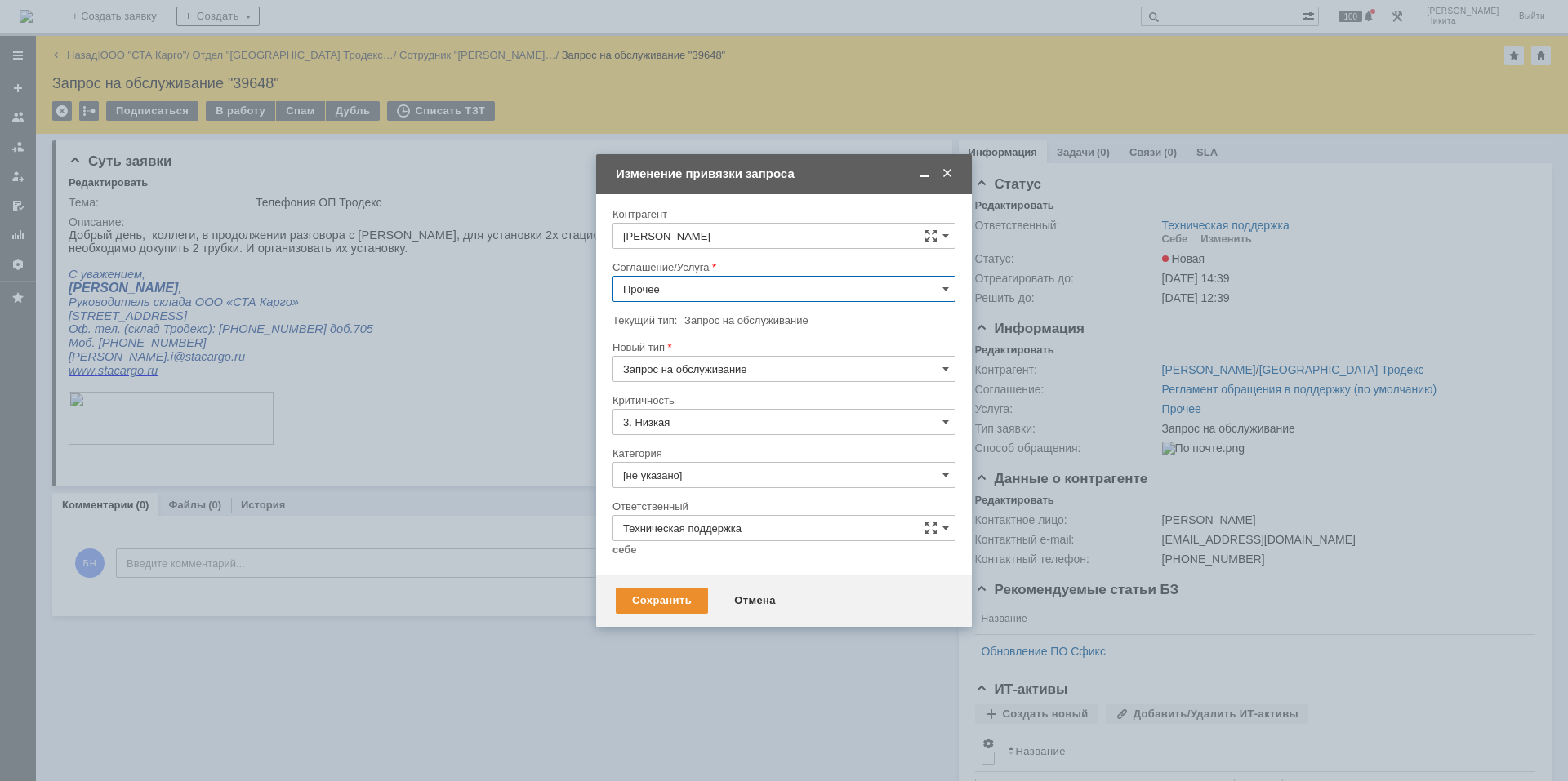
scroll to position [1261, 0]
click at [729, 438] on span "Телефония" at bounding box center [784, 433] width 322 height 13
click at [719, 288] on input "Телефония" at bounding box center [783, 289] width 343 height 26
click at [717, 388] on span "Закупка (ИТ-оборудование)" at bounding box center [784, 392] width 322 height 13
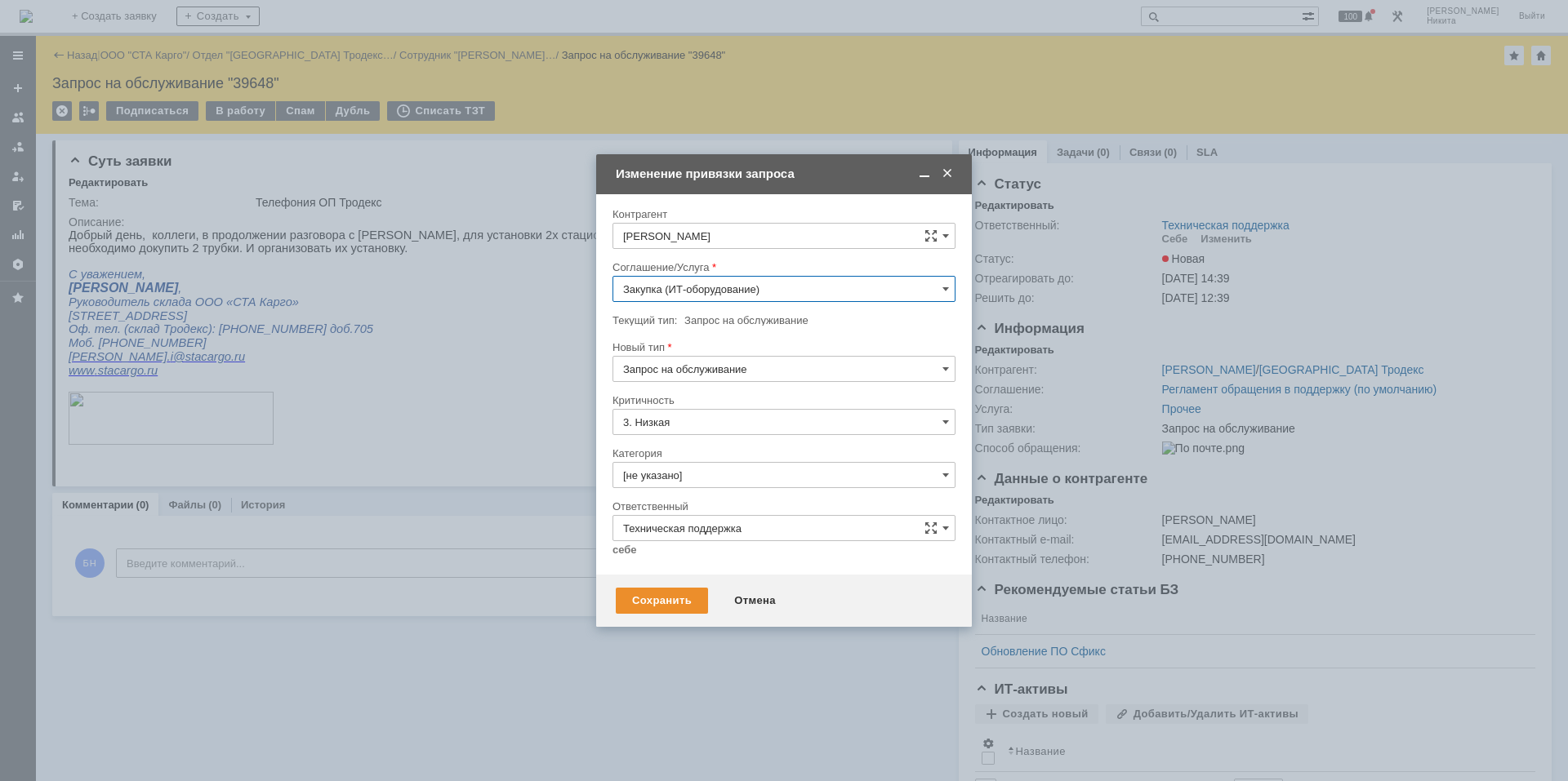
type input "Закупка (ИТ-оборудование)"
click at [712, 463] on input "[не указано]" at bounding box center [783, 475] width 343 height 26
click at [728, 472] on span "Настройка телефонии" at bounding box center [784, 526] width 322 height 13
click at [730, 472] on input "Техническая поддержка" at bounding box center [783, 528] width 343 height 26
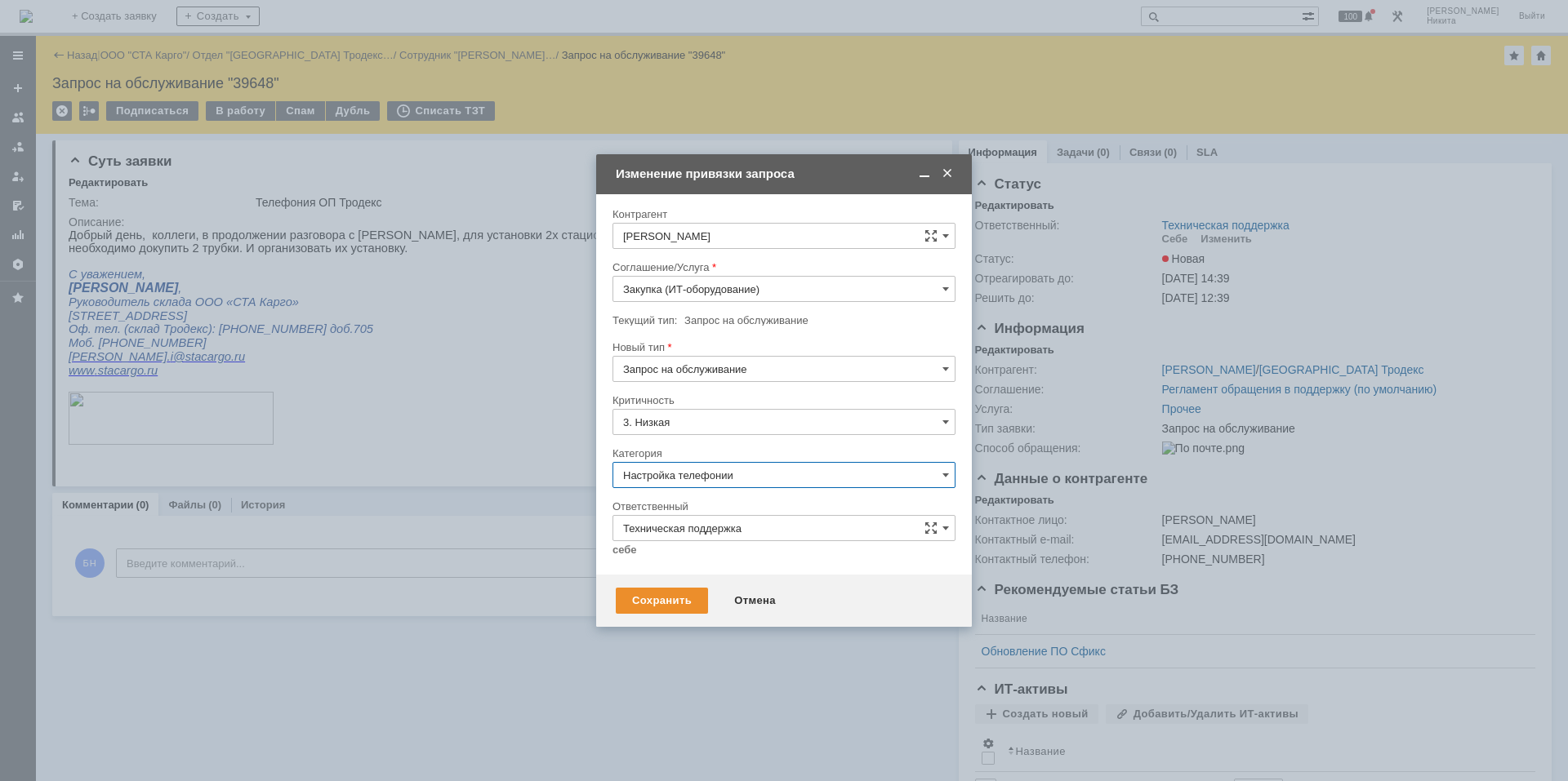
type input "Настройка телефонии"
click at [719, 472] on span "[PERSON_NAME]" at bounding box center [784, 693] width 322 height 13
click at [659, 472] on div "Сохранить" at bounding box center [662, 601] width 92 height 26
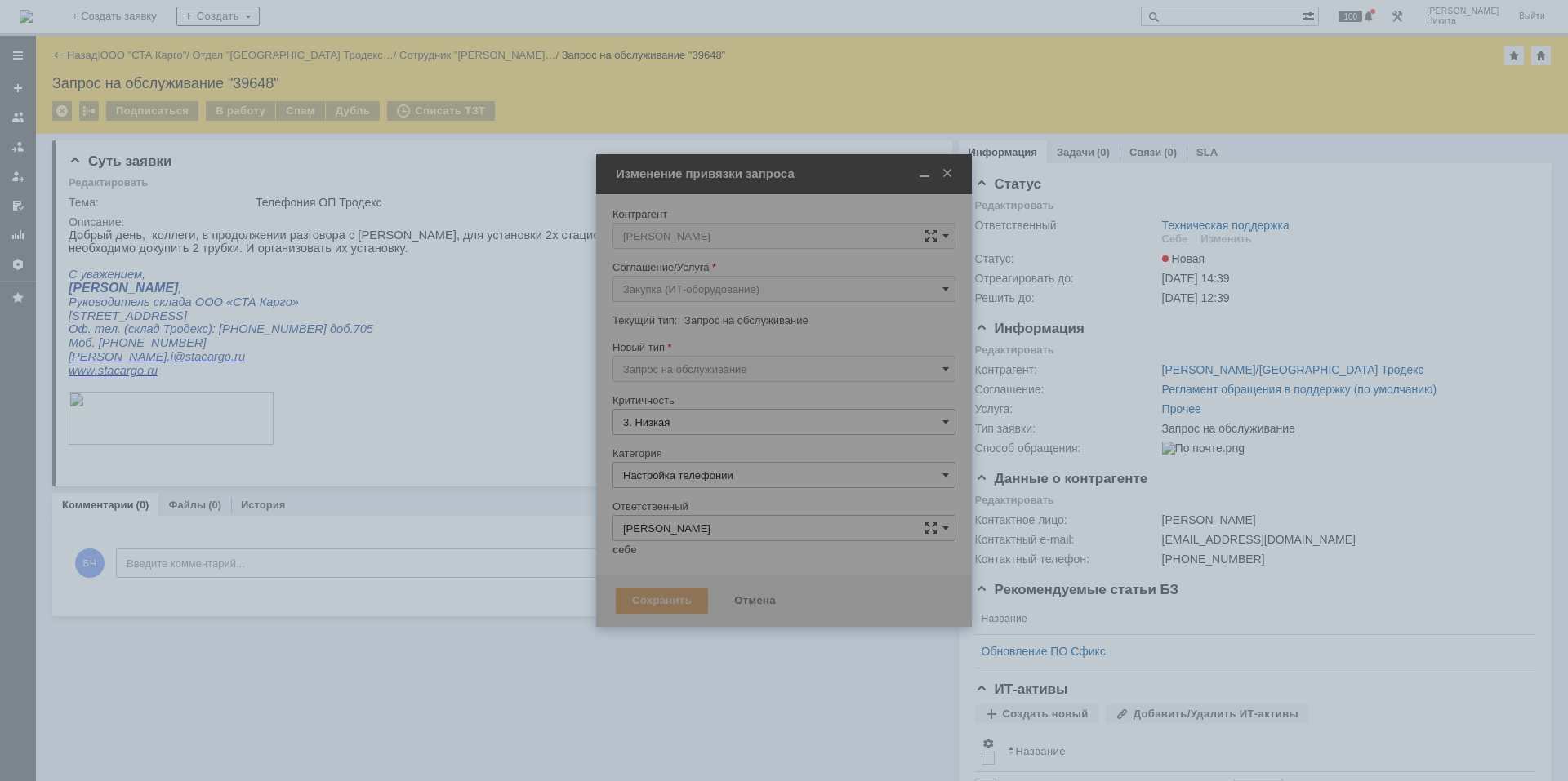
type input "[PERSON_NAME]"
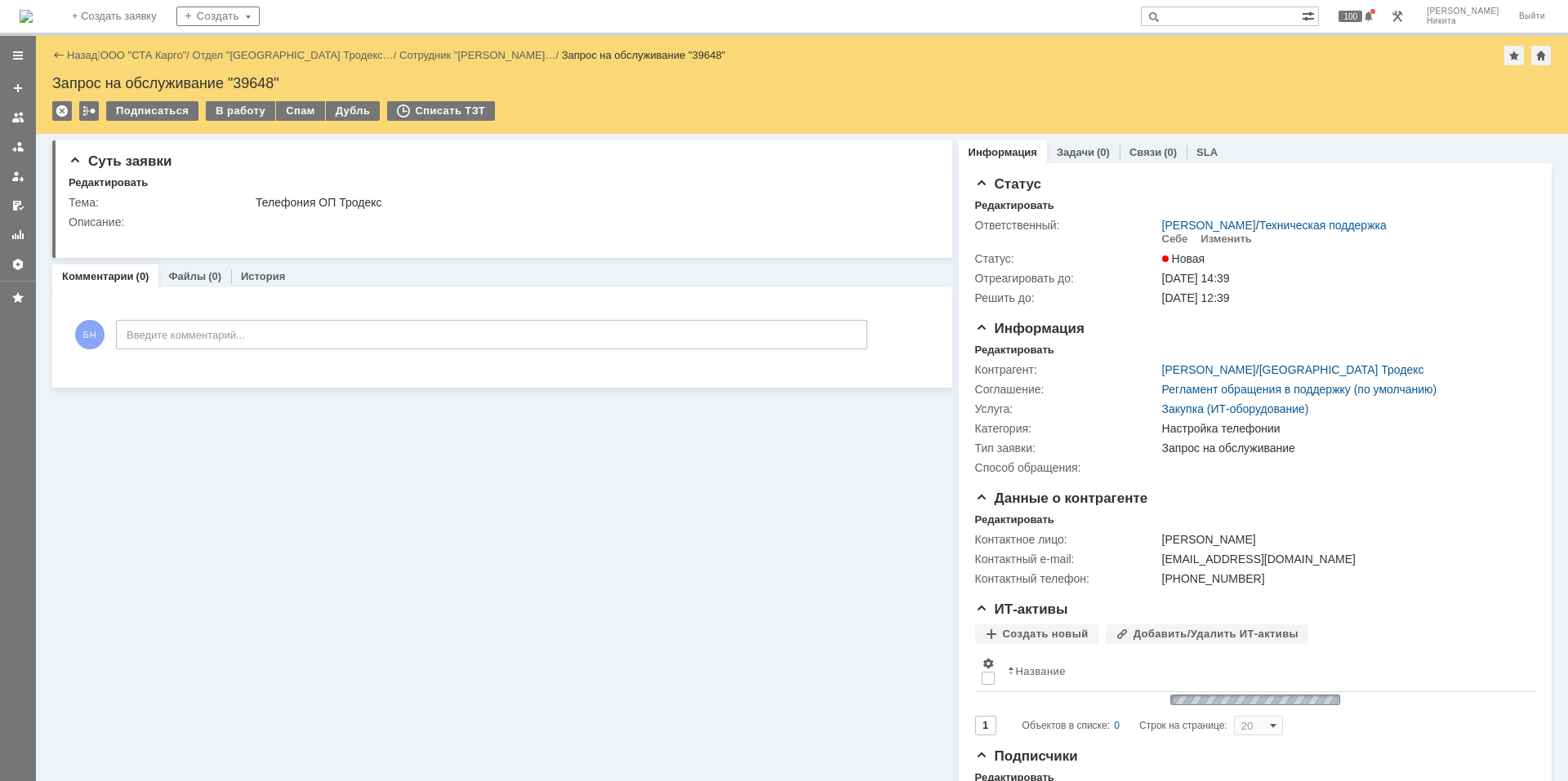
scroll to position [0, 0]
click at [33, 18] on img at bounding box center [26, 17] width 13 height 13
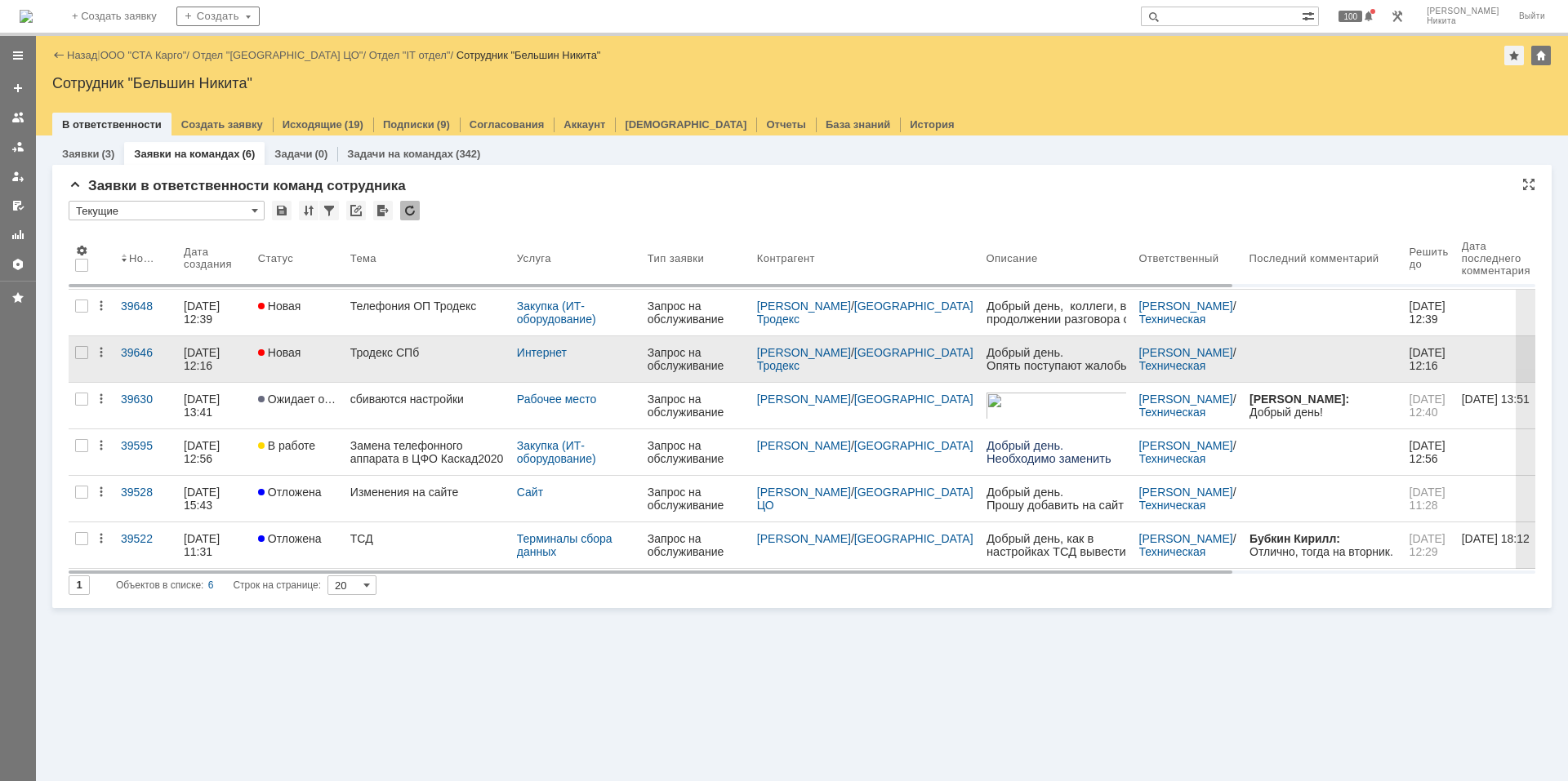
click at [429, 362] on link "Тродекс СПб" at bounding box center [426, 359] width 166 height 46
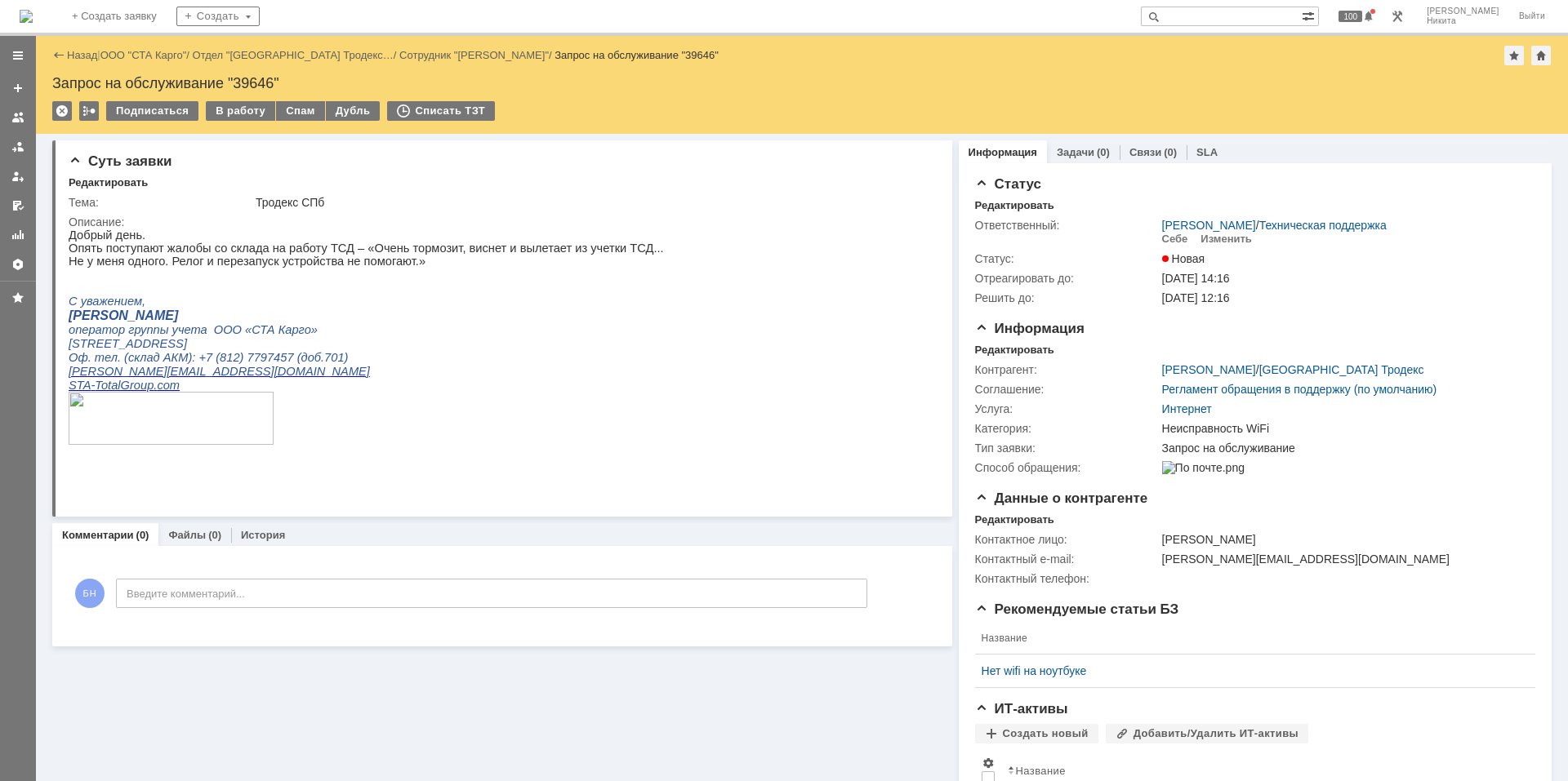
click at [33, 10] on img at bounding box center [26, 17] width 13 height 13
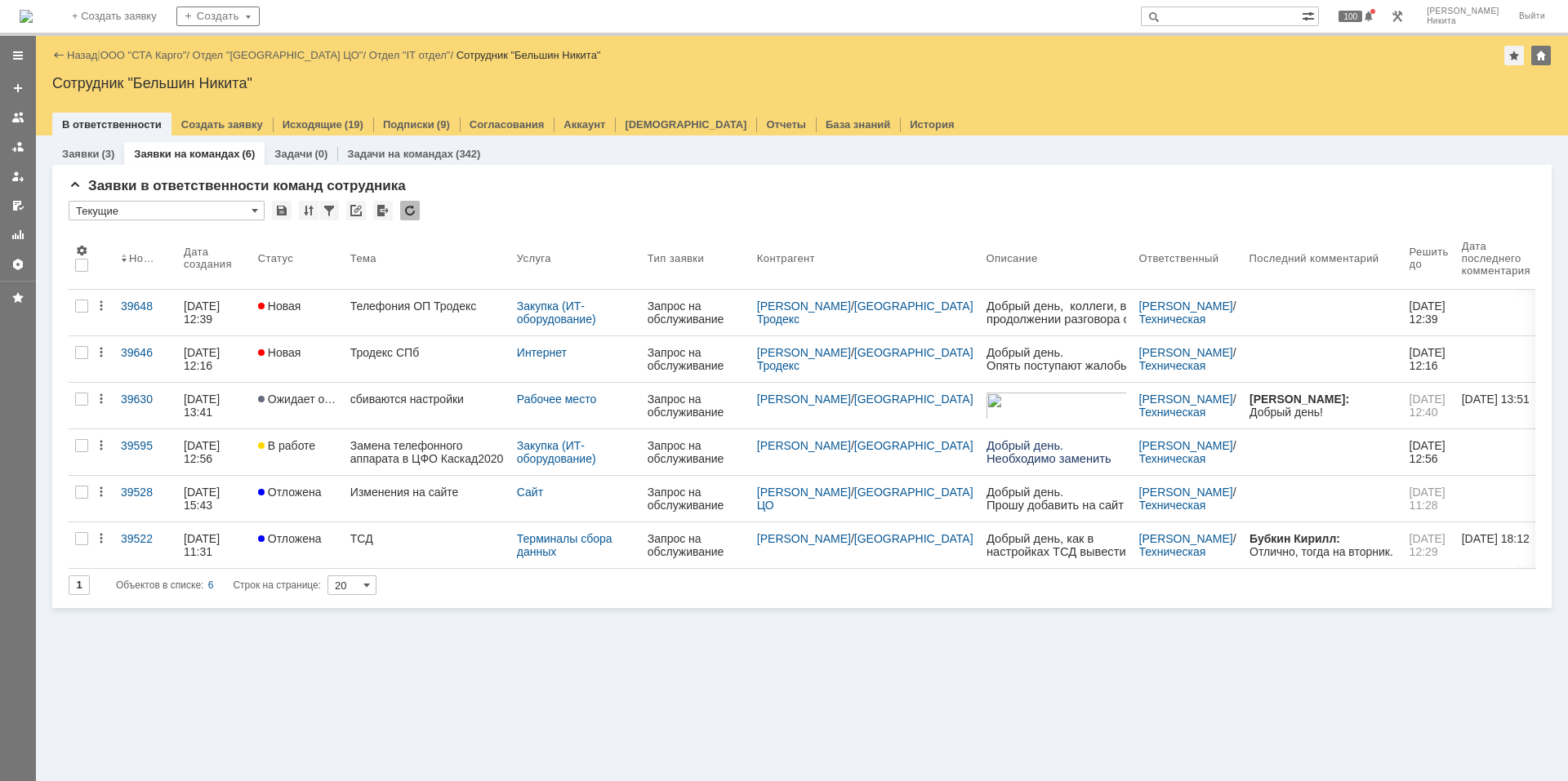
click at [844, 17] on input "text" at bounding box center [1221, 16] width 161 height 19
type input "Радченко"
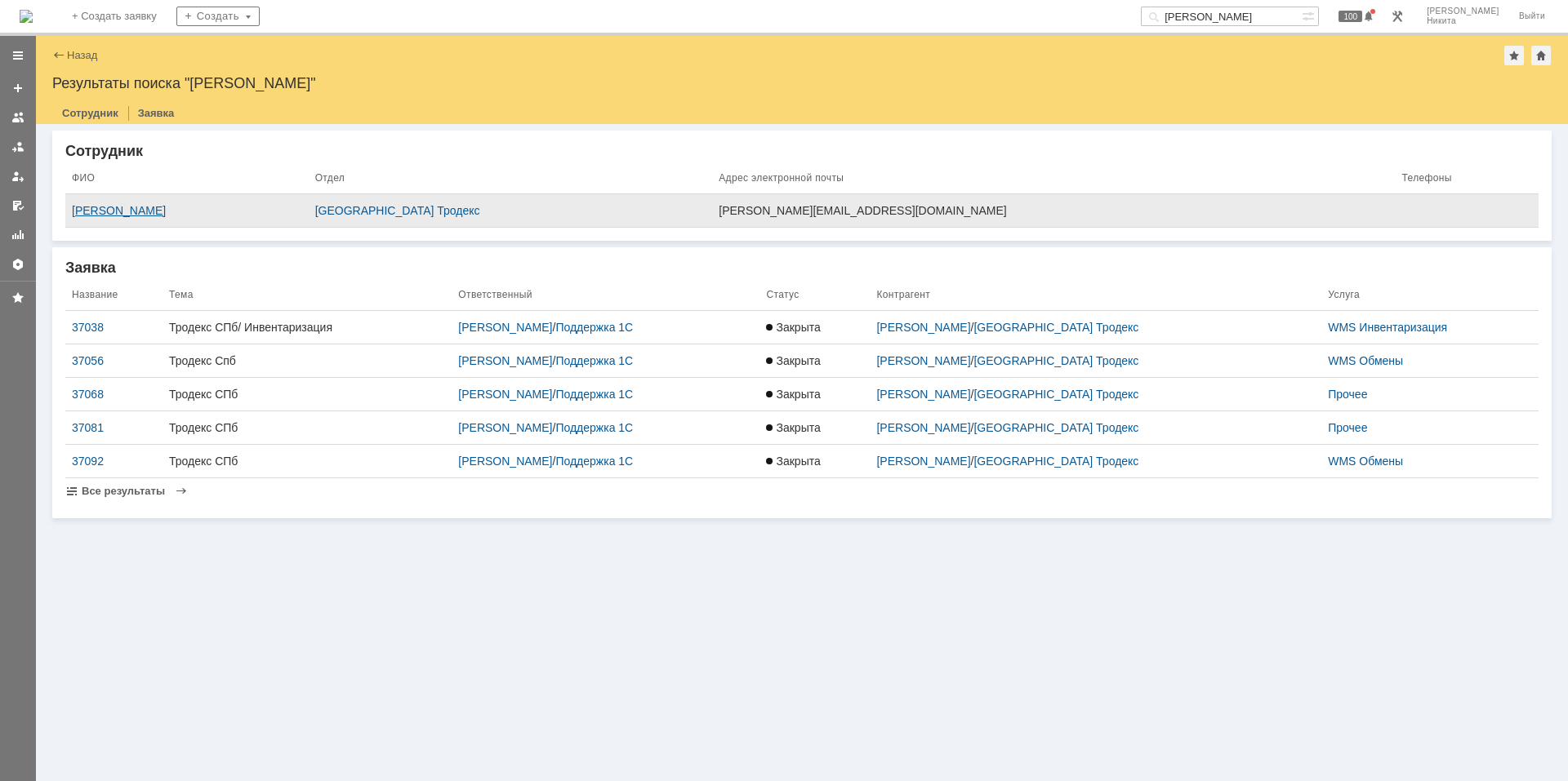
click at [139, 204] on div "[PERSON_NAME]" at bounding box center [187, 210] width 231 height 13
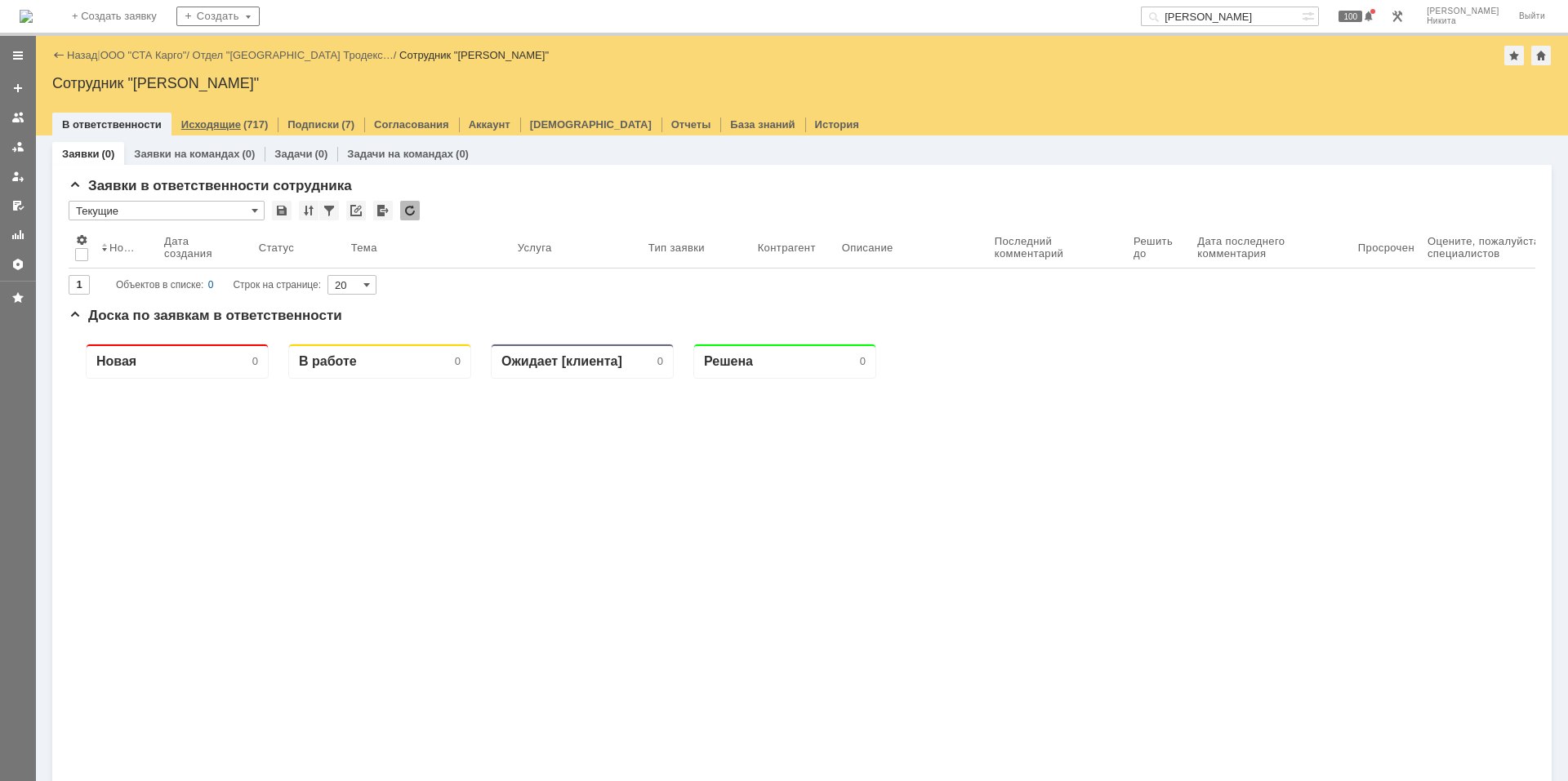
click at [235, 125] on div "Исходящие (717)" at bounding box center [224, 125] width 86 height 11
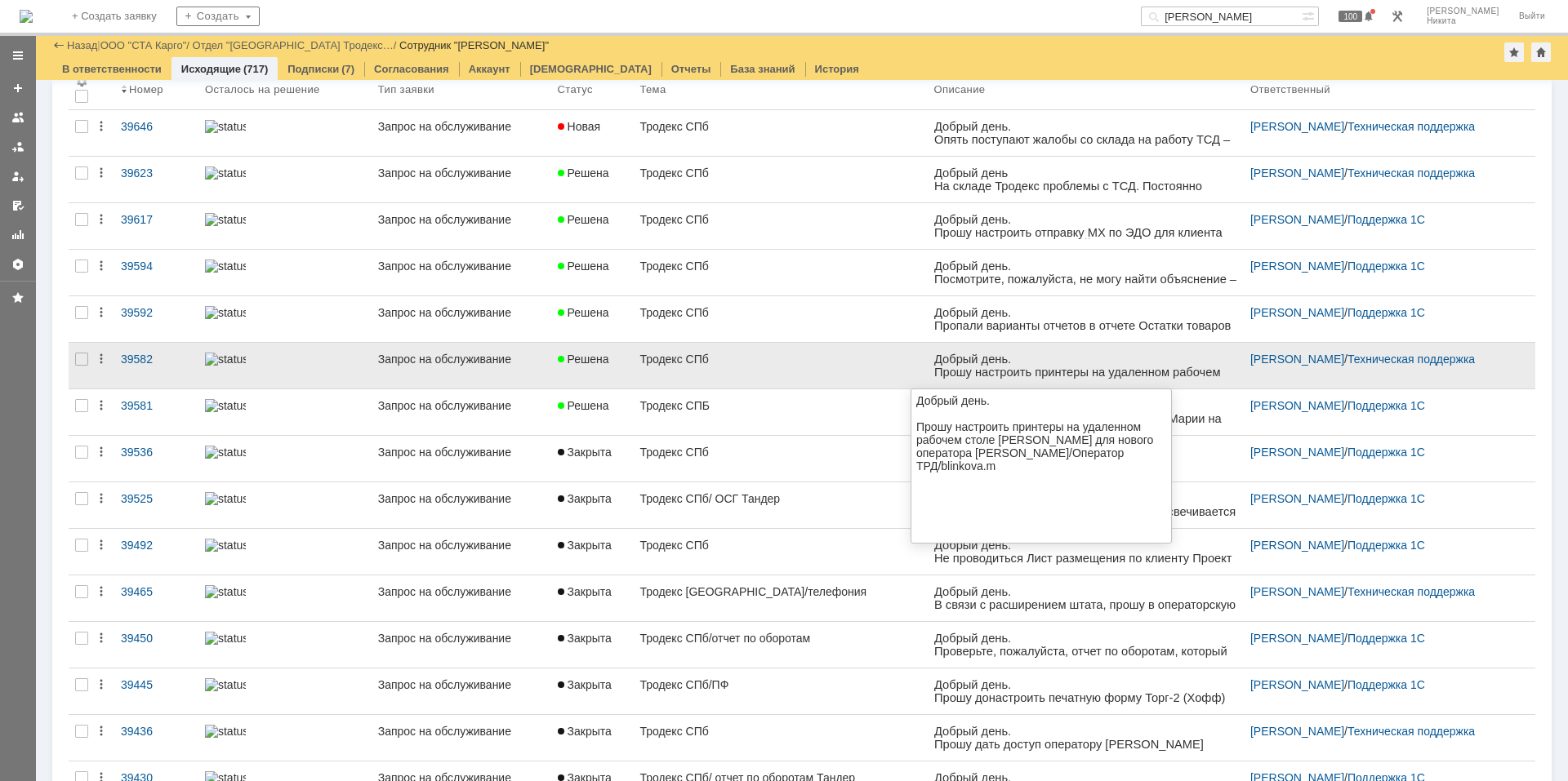
scroll to position [164, 0]
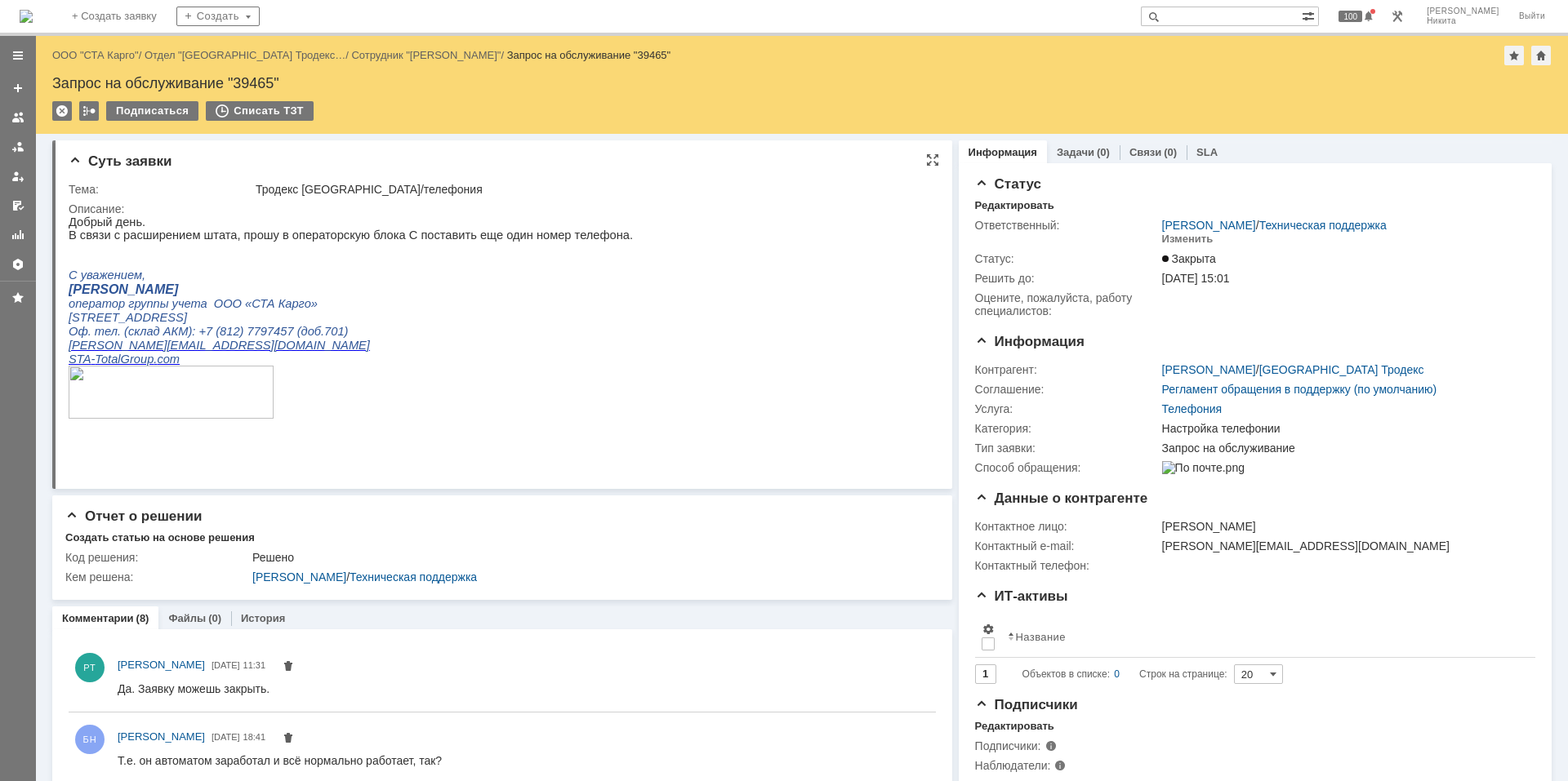
click at [506, 330] on p "Оф. тел. (склад АКМ): +7 (812) 7797457 (доб.701)" at bounding box center [351, 332] width 564 height 14
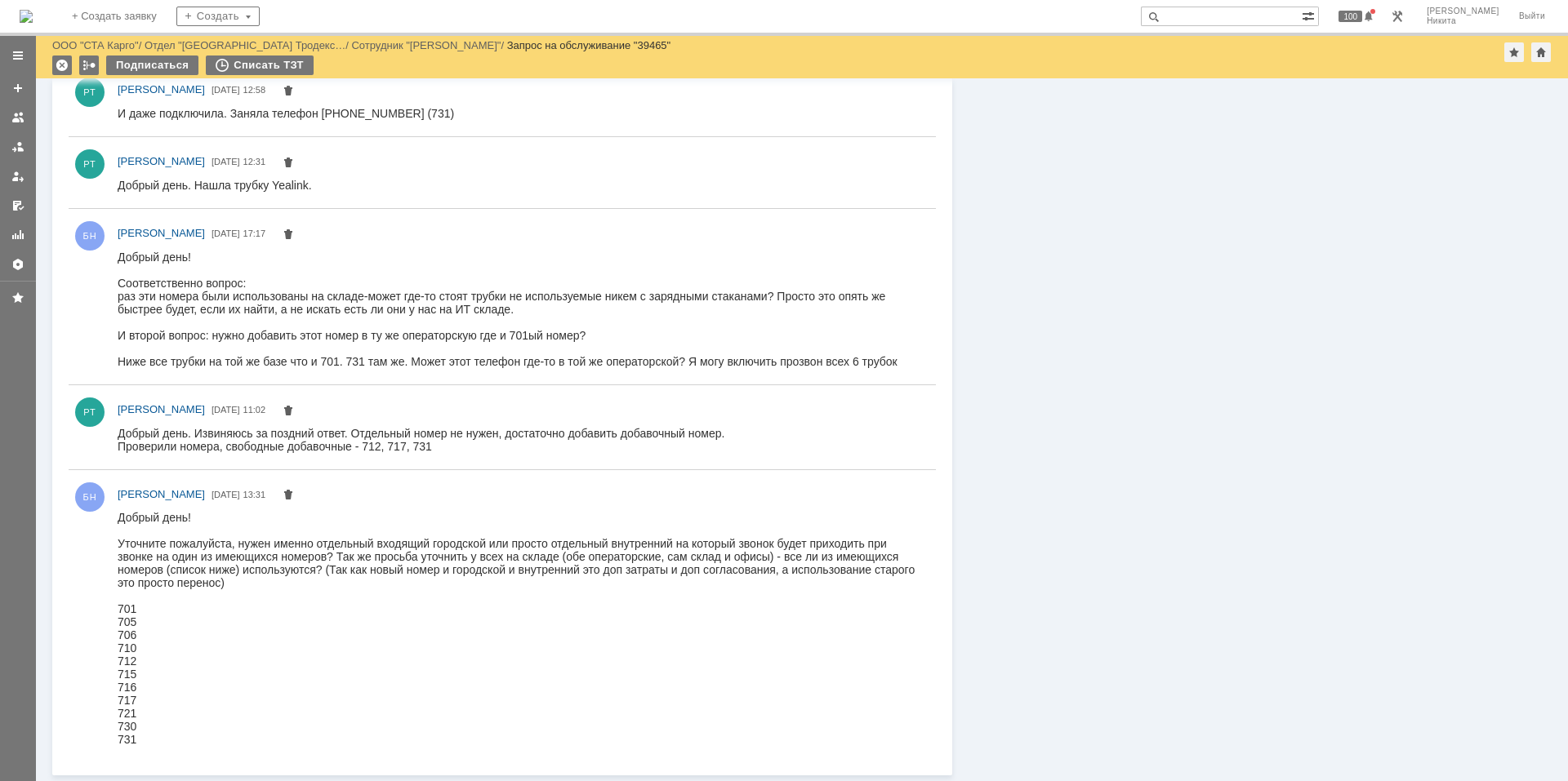
scroll to position [737, 0]
drag, startPoint x: 118, startPoint y: 428, endPoint x: 616, endPoint y: 883, distance: 674.6
click at [498, 451] on html "Добрый день. Извиняюсь за поздний ответ. Отдельный номер не нужен, достаточно д…" at bounding box center [519, 438] width 803 height 26
copy body "Добрый день. Извиняюсь за поздний ответ. Отдельный номер не нужен, достаточно д…"
click at [33, 10] on img at bounding box center [26, 17] width 13 height 13
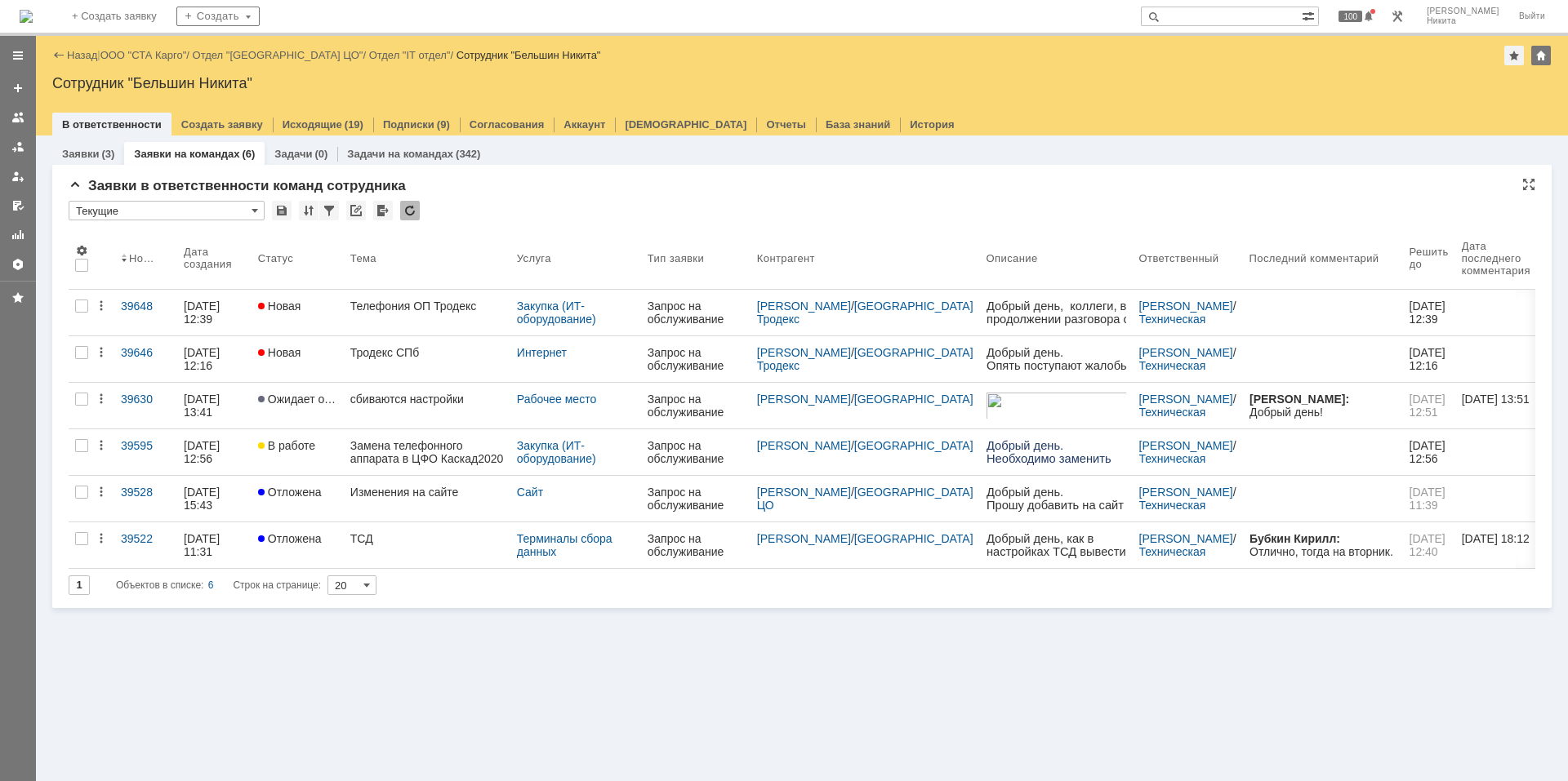
click at [408, 201] on div at bounding box center [409, 210] width 19 height 19
click at [413, 209] on div at bounding box center [409, 210] width 19 height 19
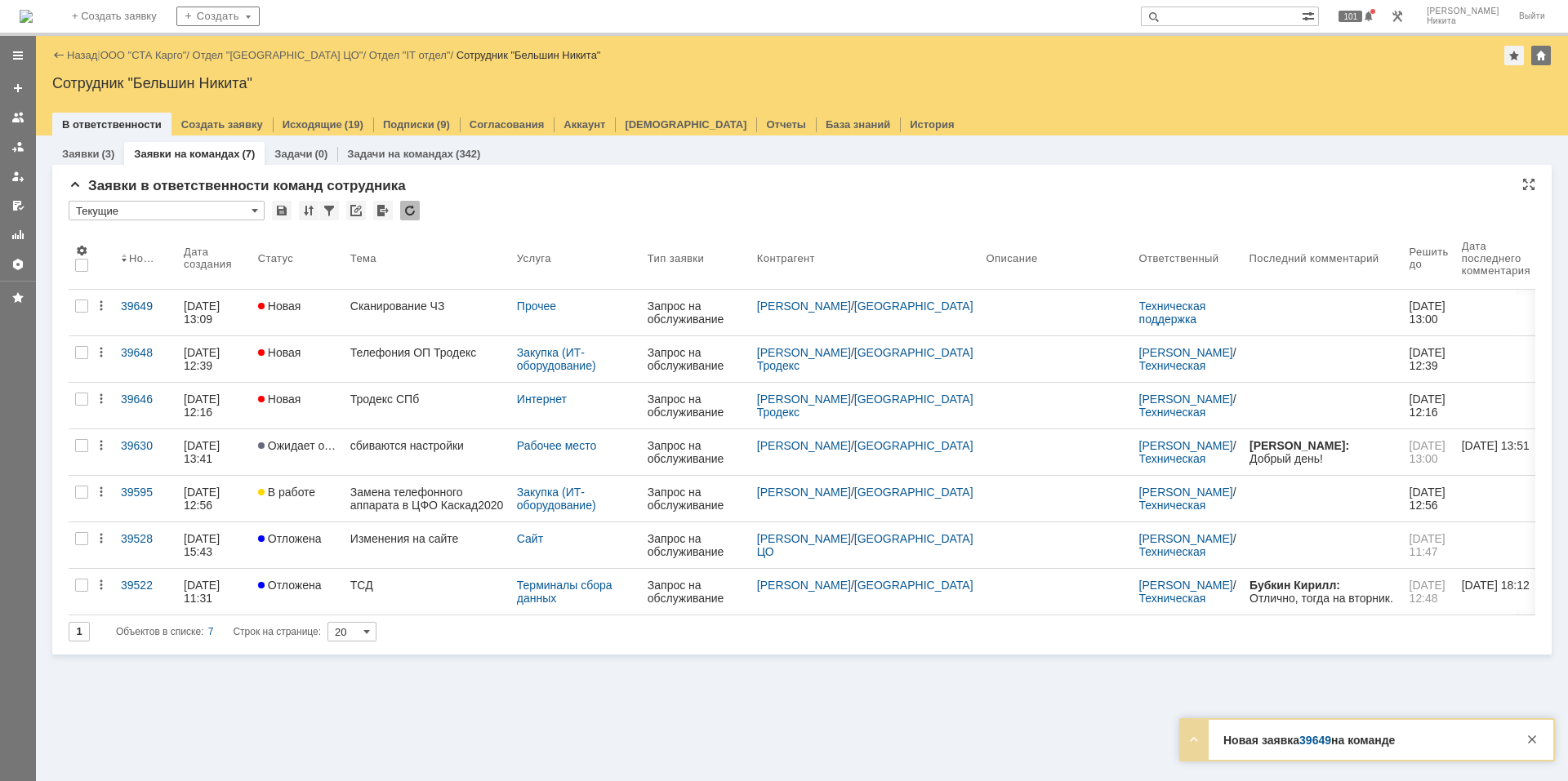
click at [405, 216] on div at bounding box center [409, 210] width 19 height 19
click at [403, 216] on div at bounding box center [409, 210] width 19 height 19
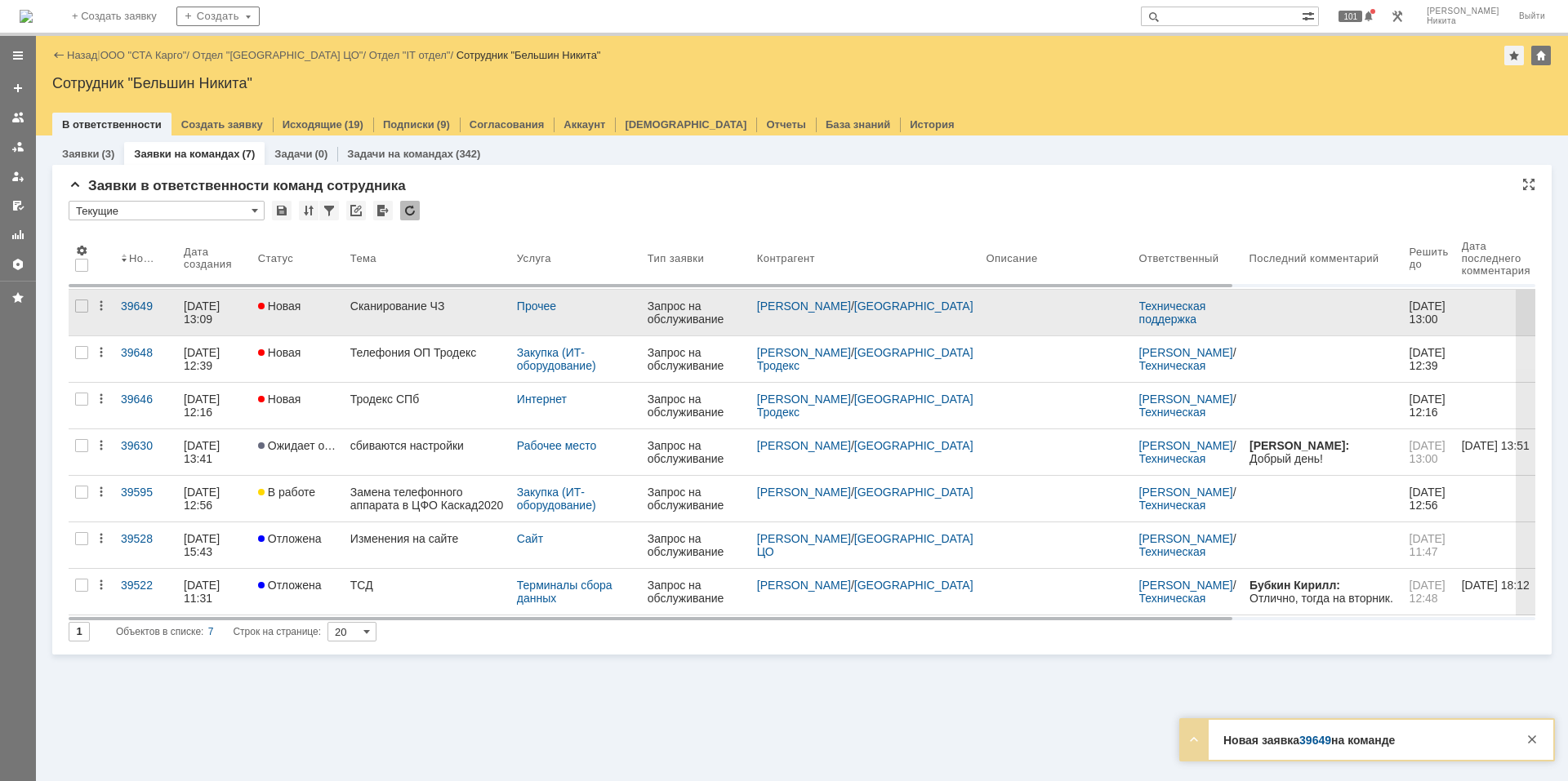
click at [415, 304] on div "Сканирование ЧЗ" at bounding box center [426, 306] width 153 height 13
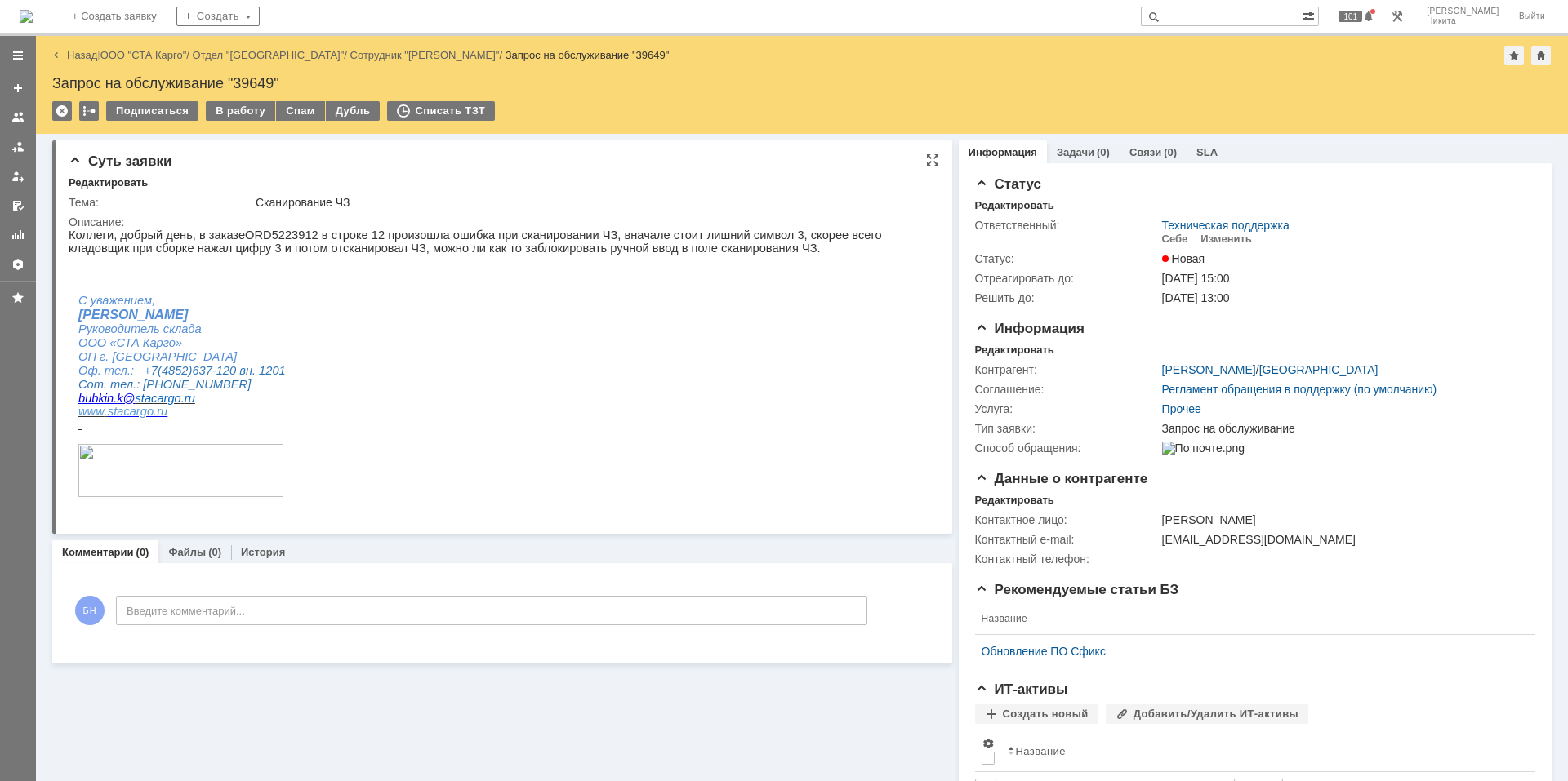
click at [391, 235] on p "Коллеги, добрый день, в заказе ORD 5223912 в строке 12 произошла ошибка при ска…" at bounding box center [495, 242] width 854 height 26
click at [253, 274] on p at bounding box center [495, 274] width 854 height 13
click at [33, 15] on img at bounding box center [26, 17] width 13 height 13
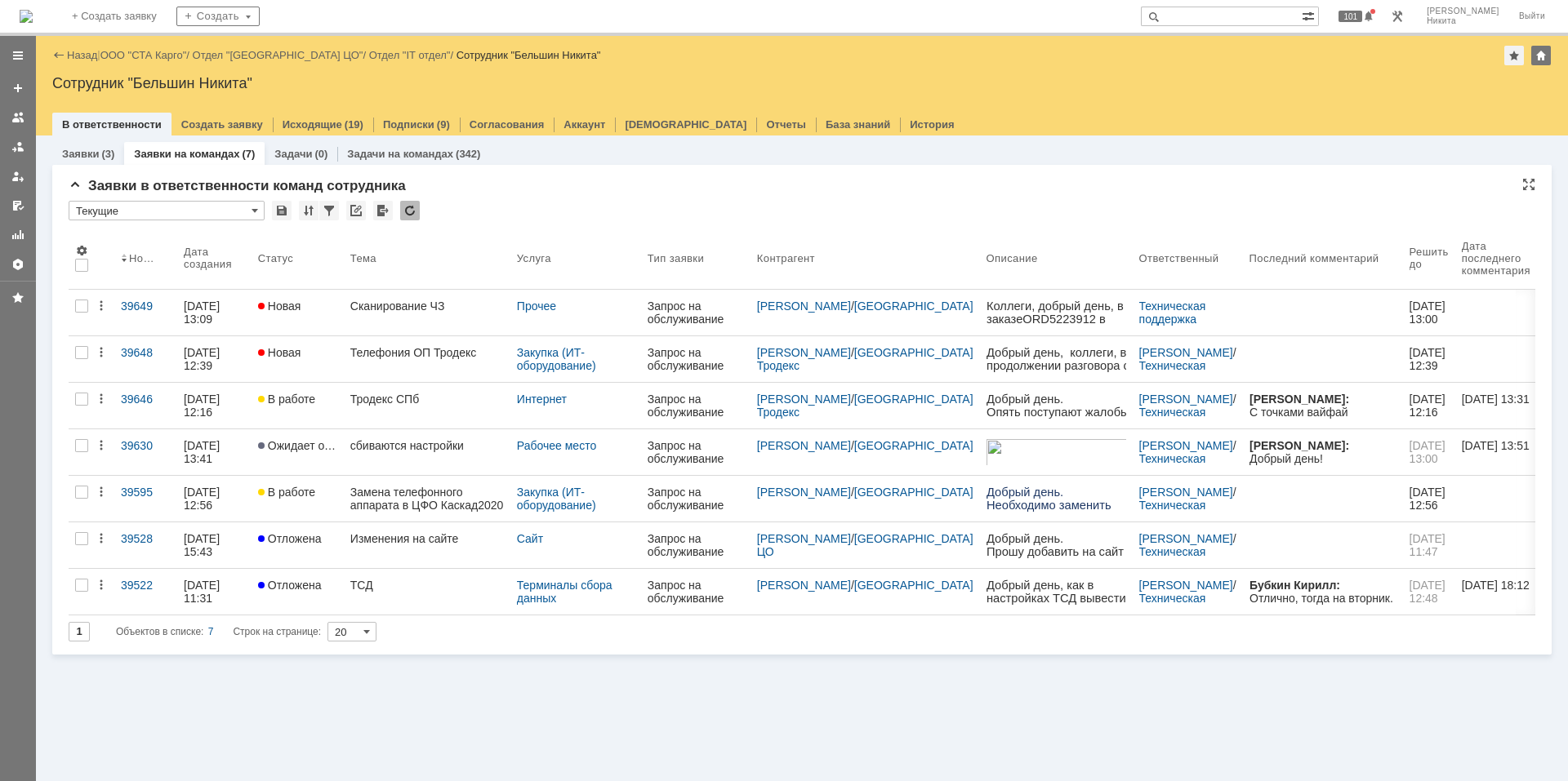
click at [226, 215] on input "Текущие" at bounding box center [166, 210] width 196 height 19
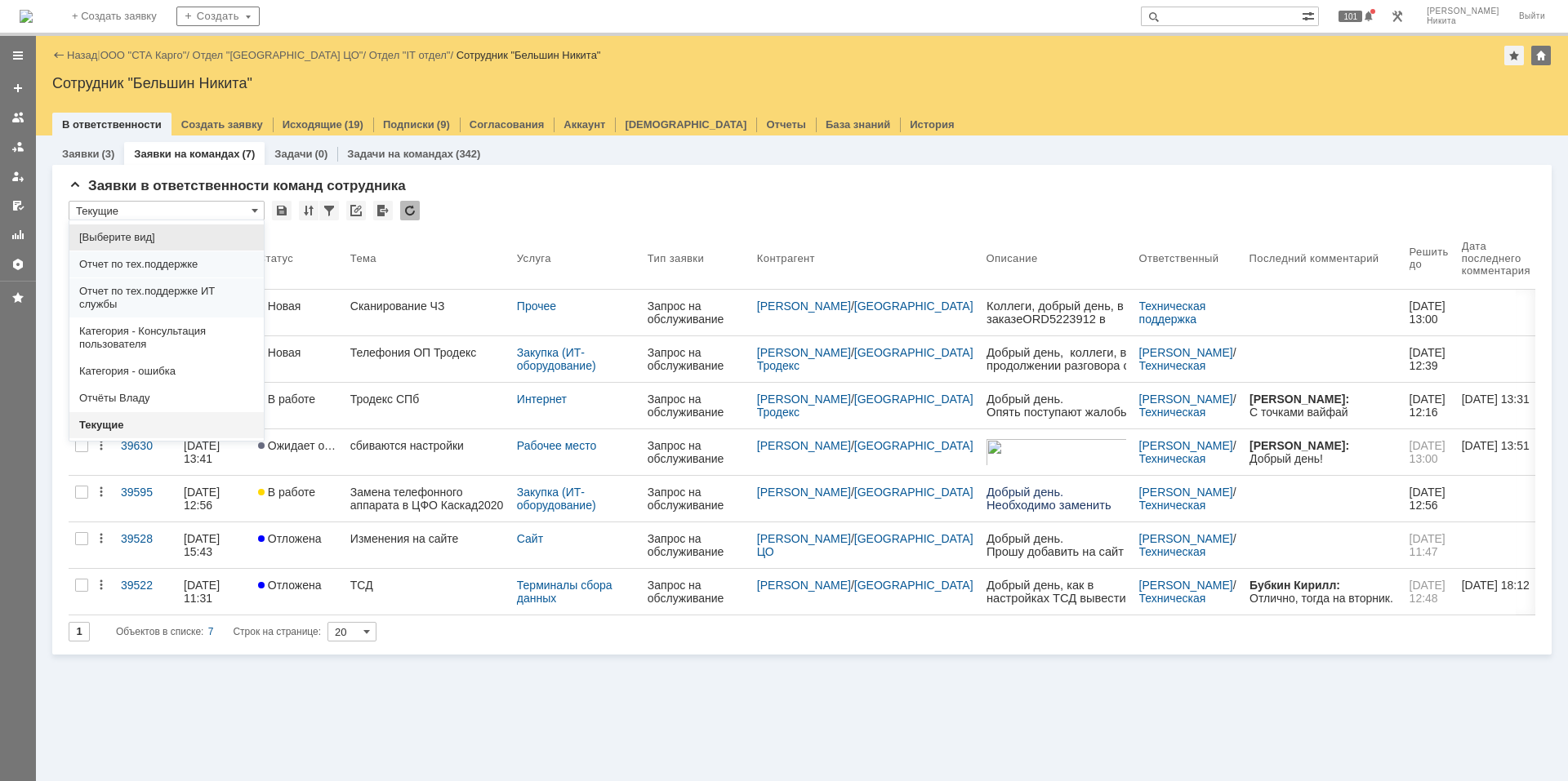
click at [165, 244] on div "[Выберите вид]" at bounding box center [166, 237] width 194 height 26
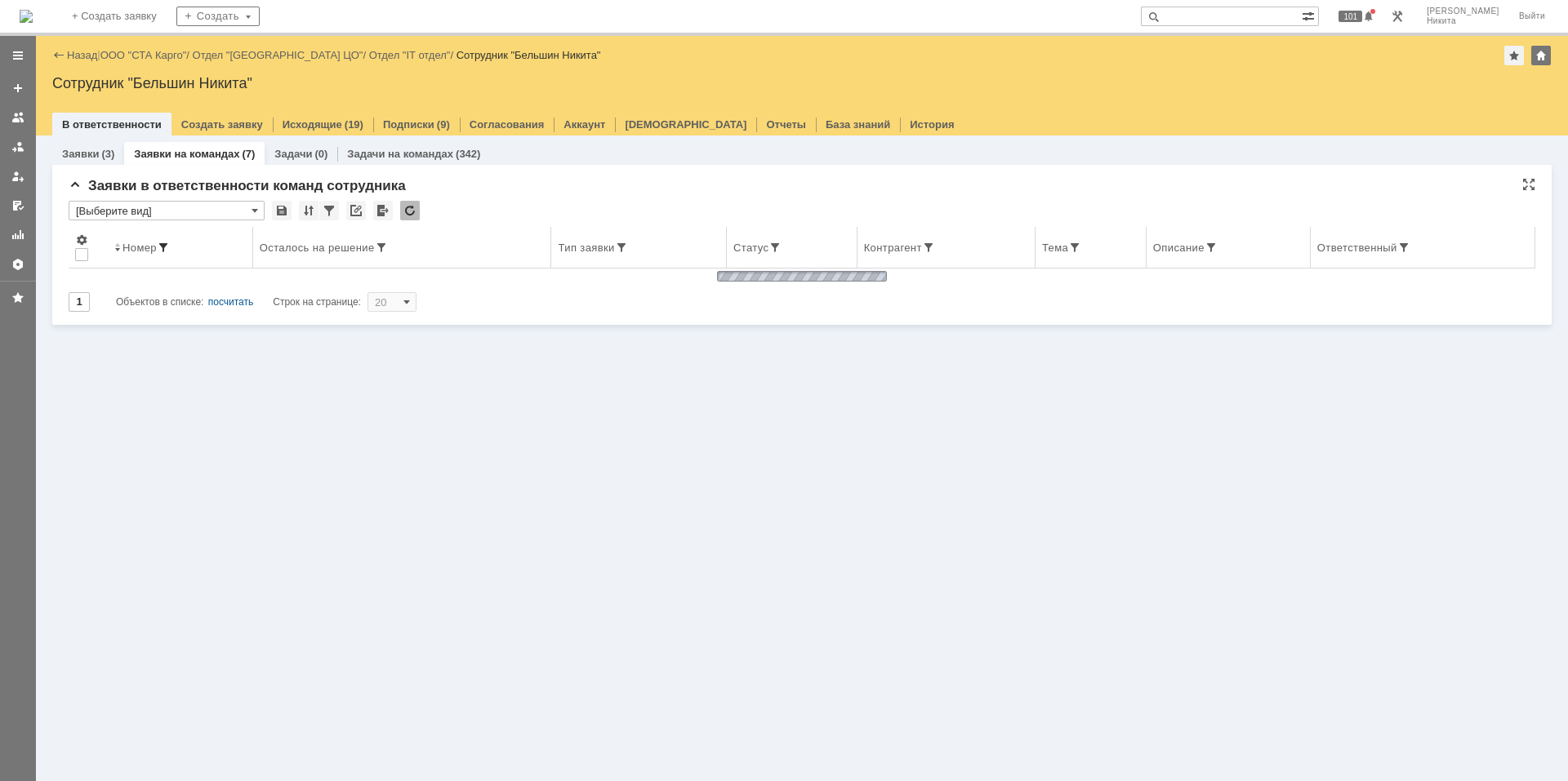
type input "[Выберите вид]"
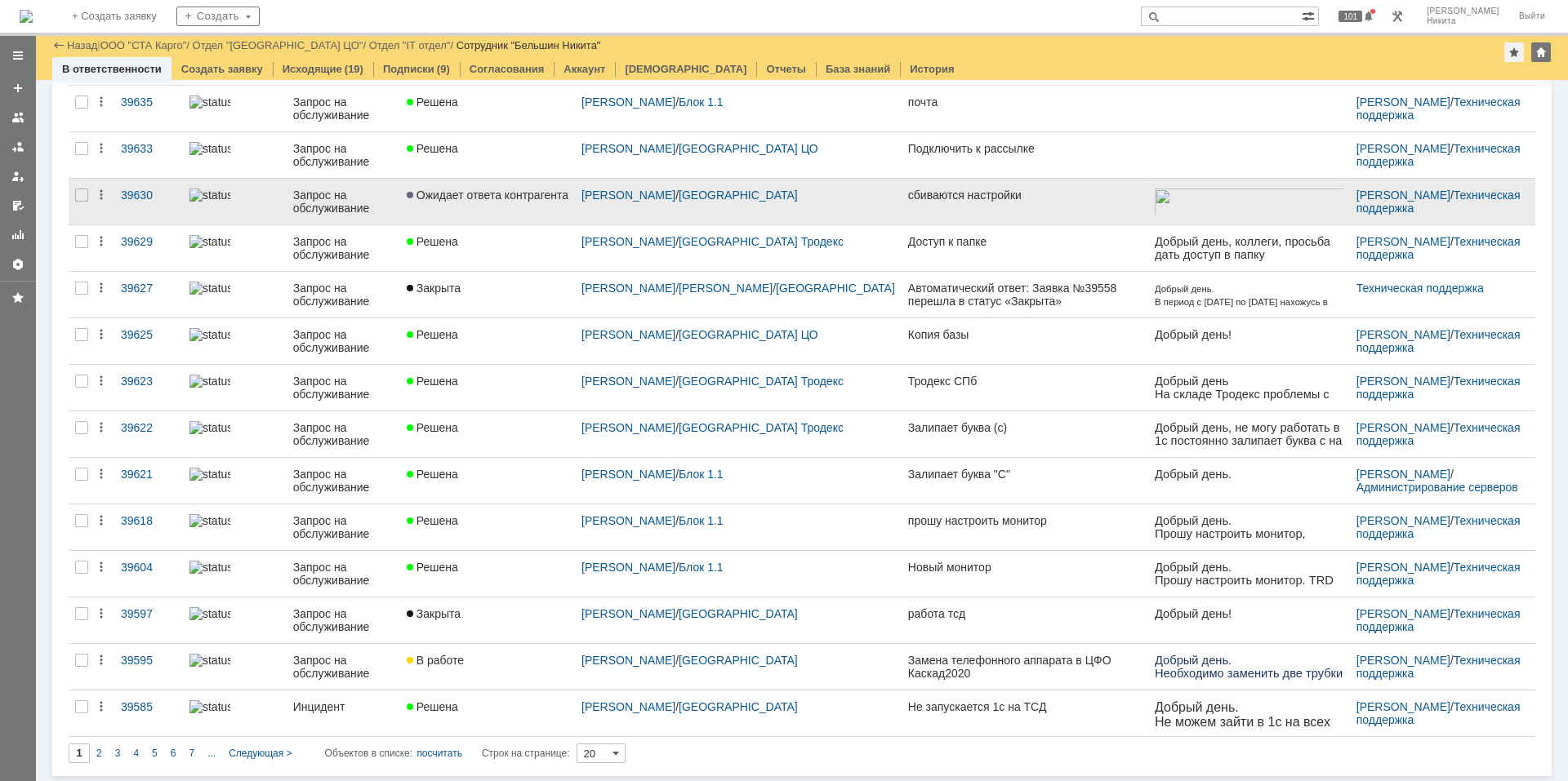
scroll to position [408, 0]
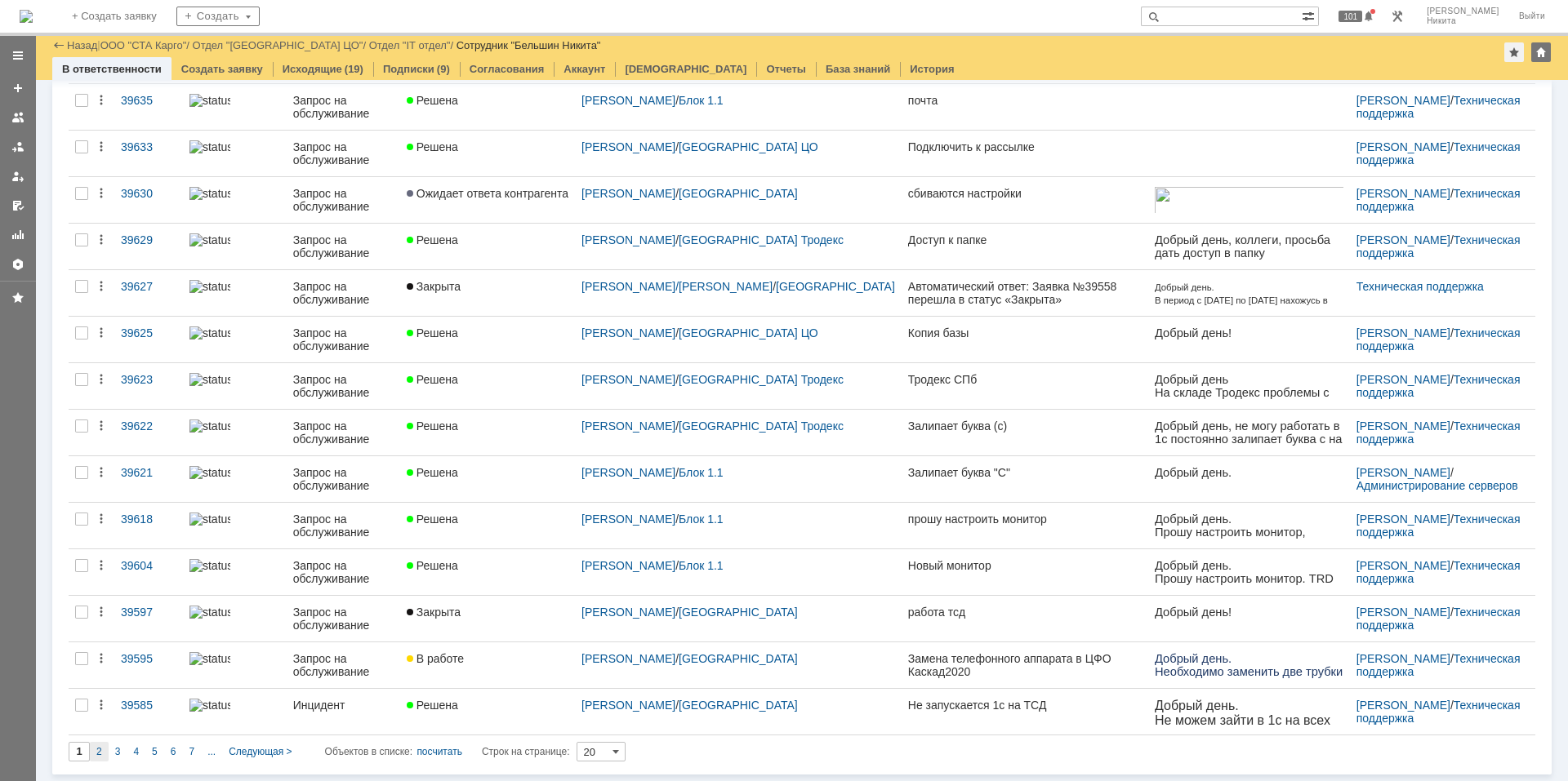
click at [100, 747] on span "2" at bounding box center [99, 752] width 6 height 11
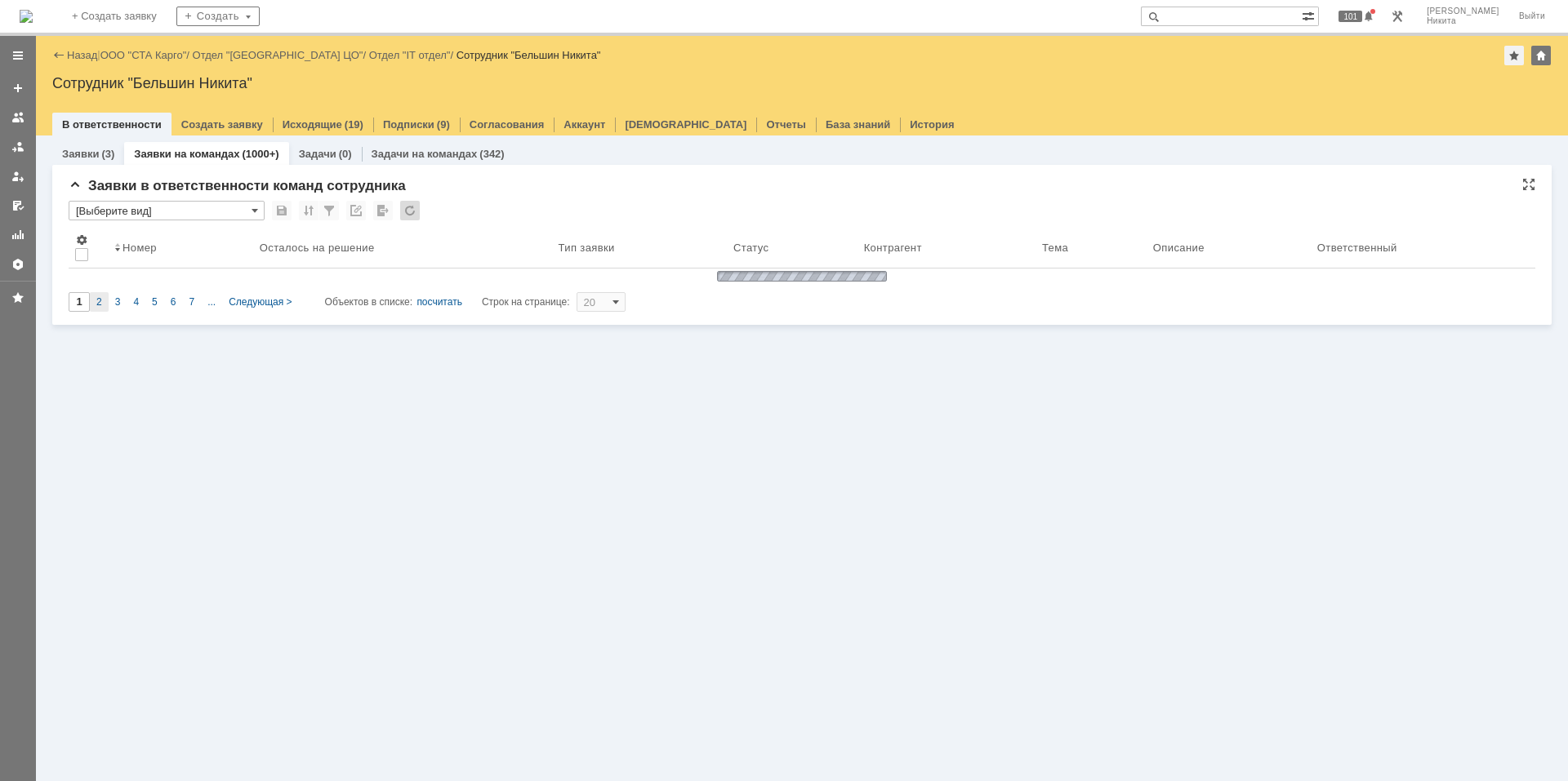
scroll to position [0, 0]
type input "2"
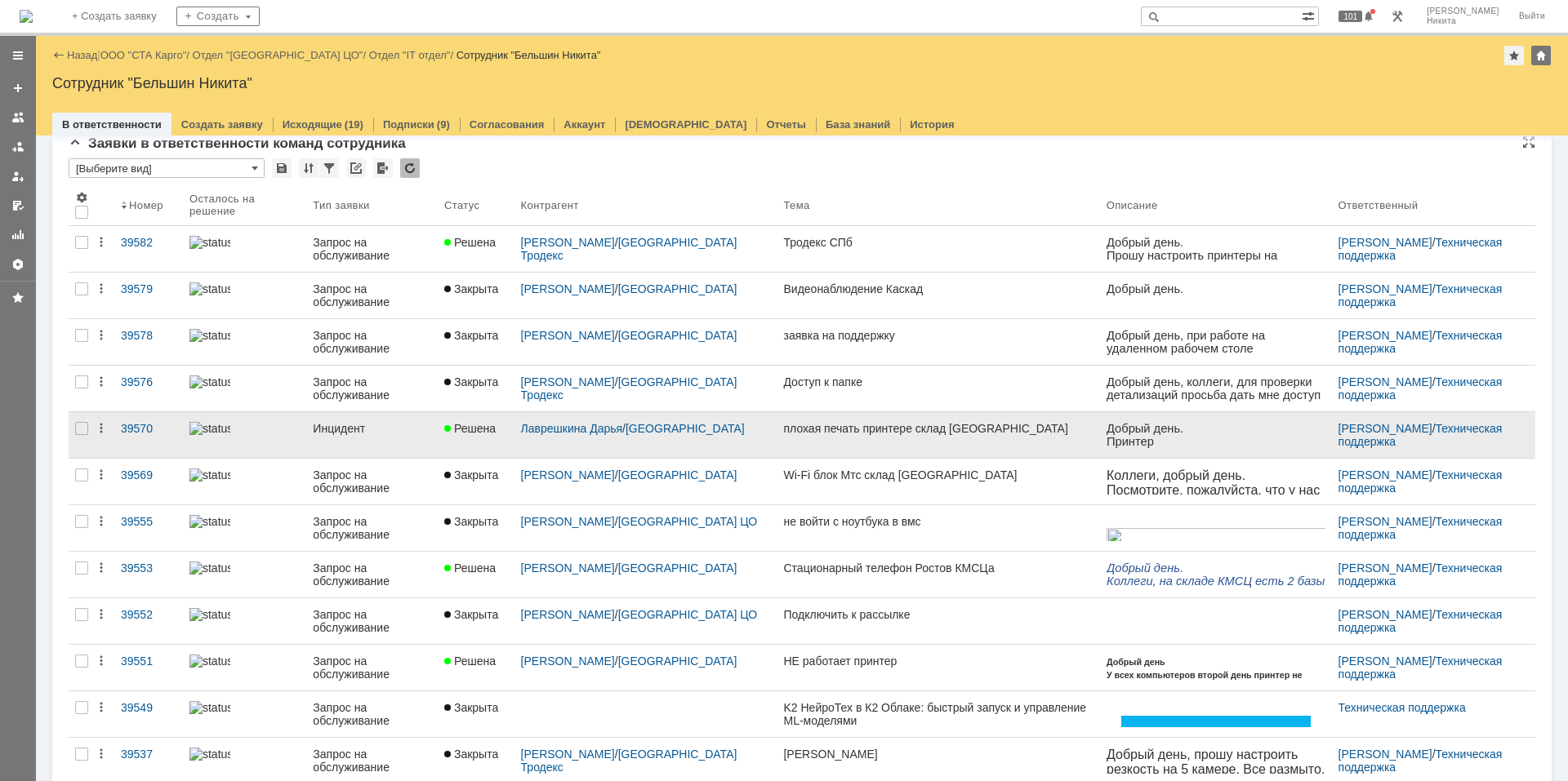
click at [473, 431] on span "Решена" at bounding box center [470, 428] width 51 height 13
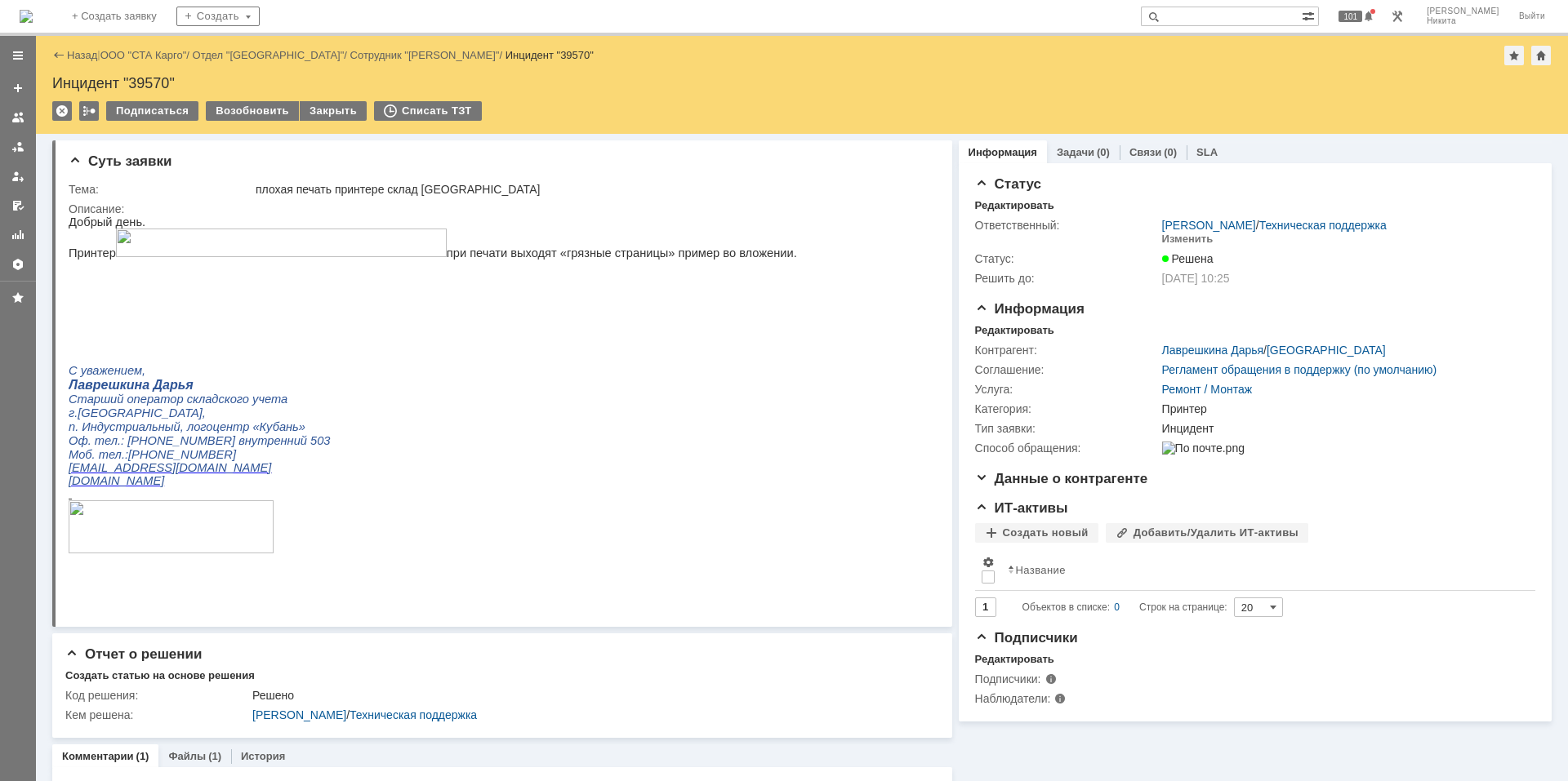
click at [703, 311] on p at bounding box center [433, 305] width 729 height 13
click at [33, 21] on img at bounding box center [26, 17] width 13 height 13
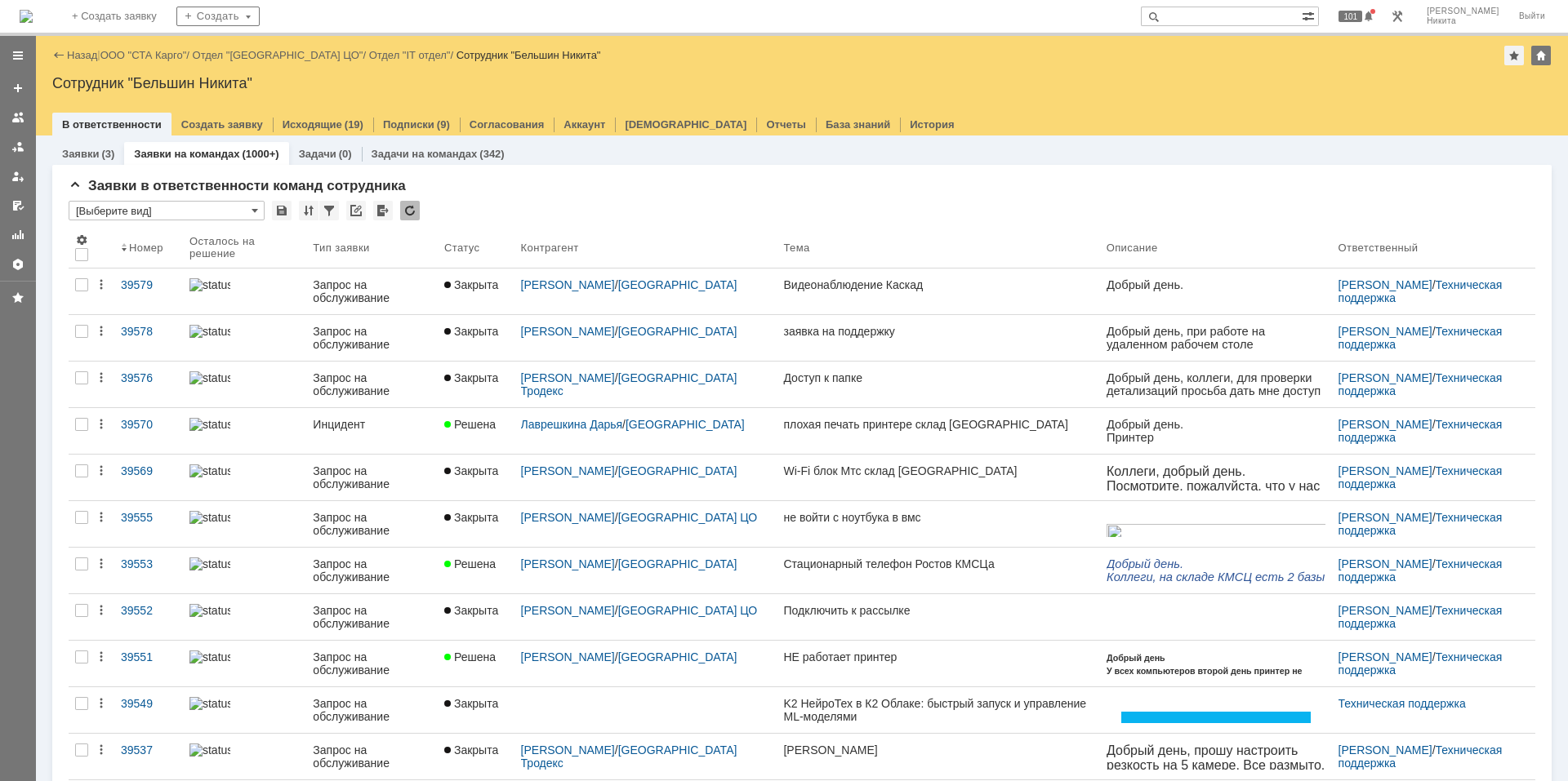
click at [33, 14] on img at bounding box center [26, 17] width 13 height 13
click at [126, 55] on link "ООО "СТА Карго"" at bounding box center [143, 54] width 86 height 12
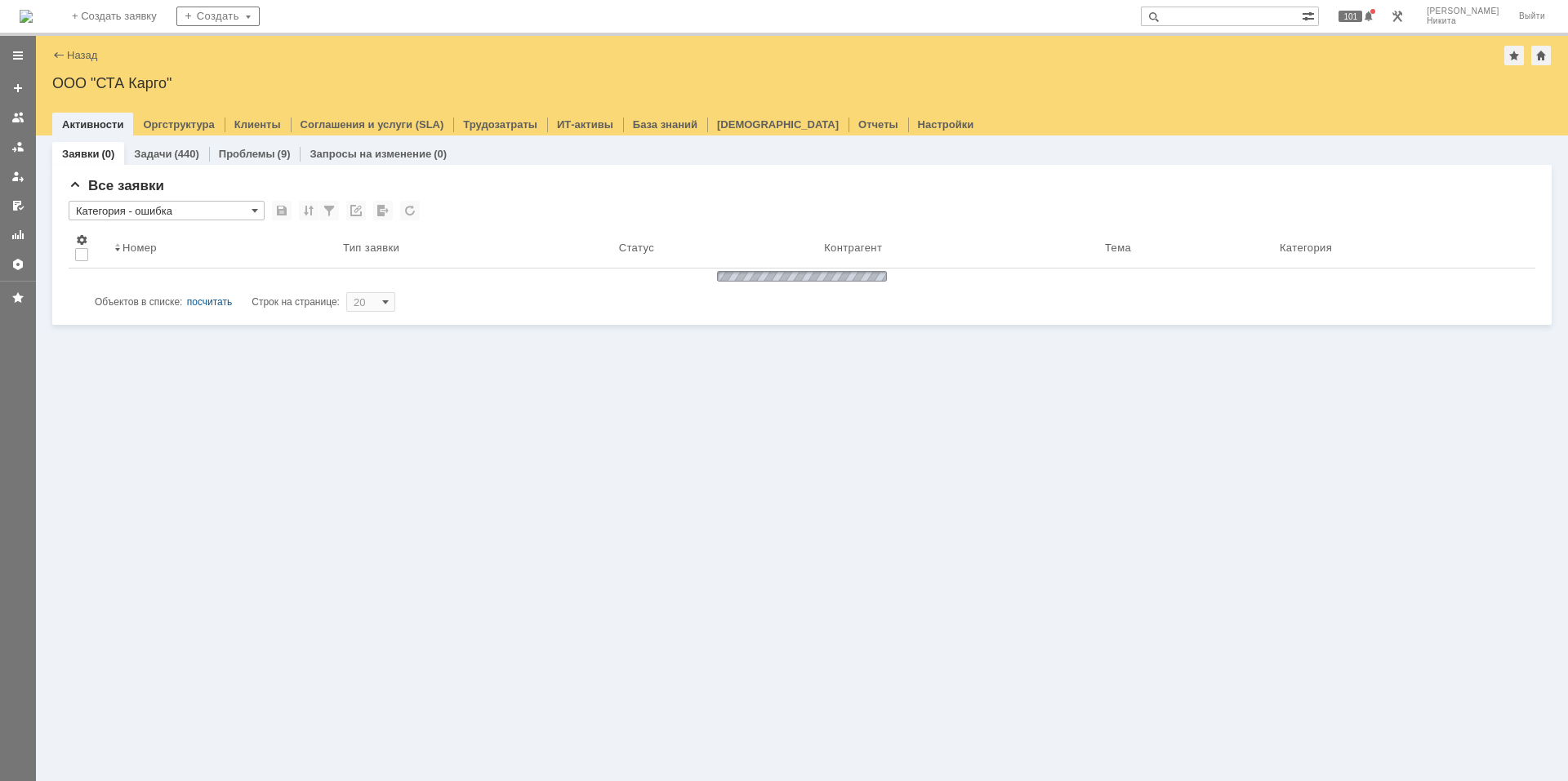
click at [33, 22] on img at bounding box center [26, 17] width 13 height 13
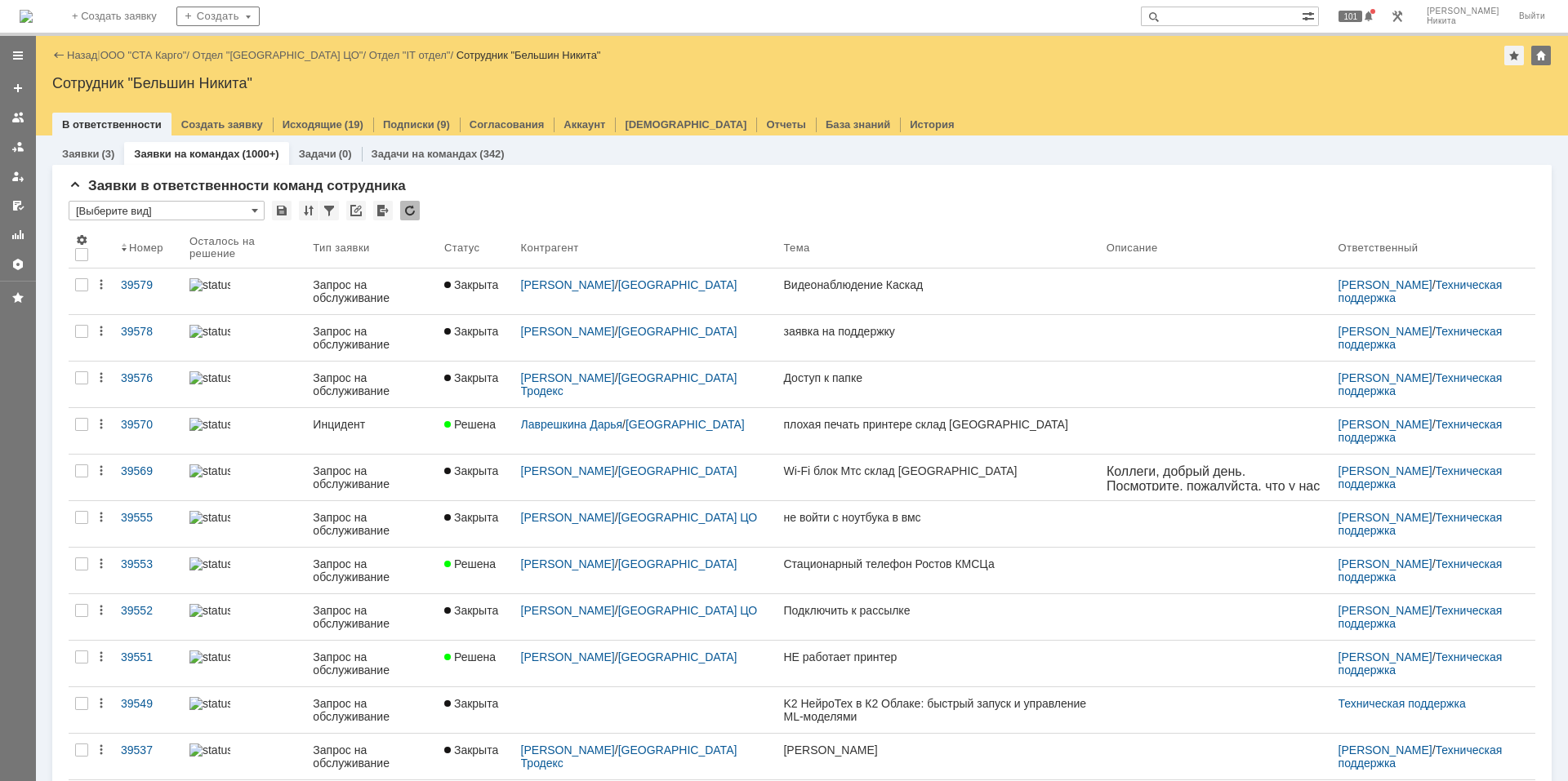
click at [33, 10] on img at bounding box center [26, 17] width 13 height 13
